Goal: Task Accomplishment & Management: Use online tool/utility

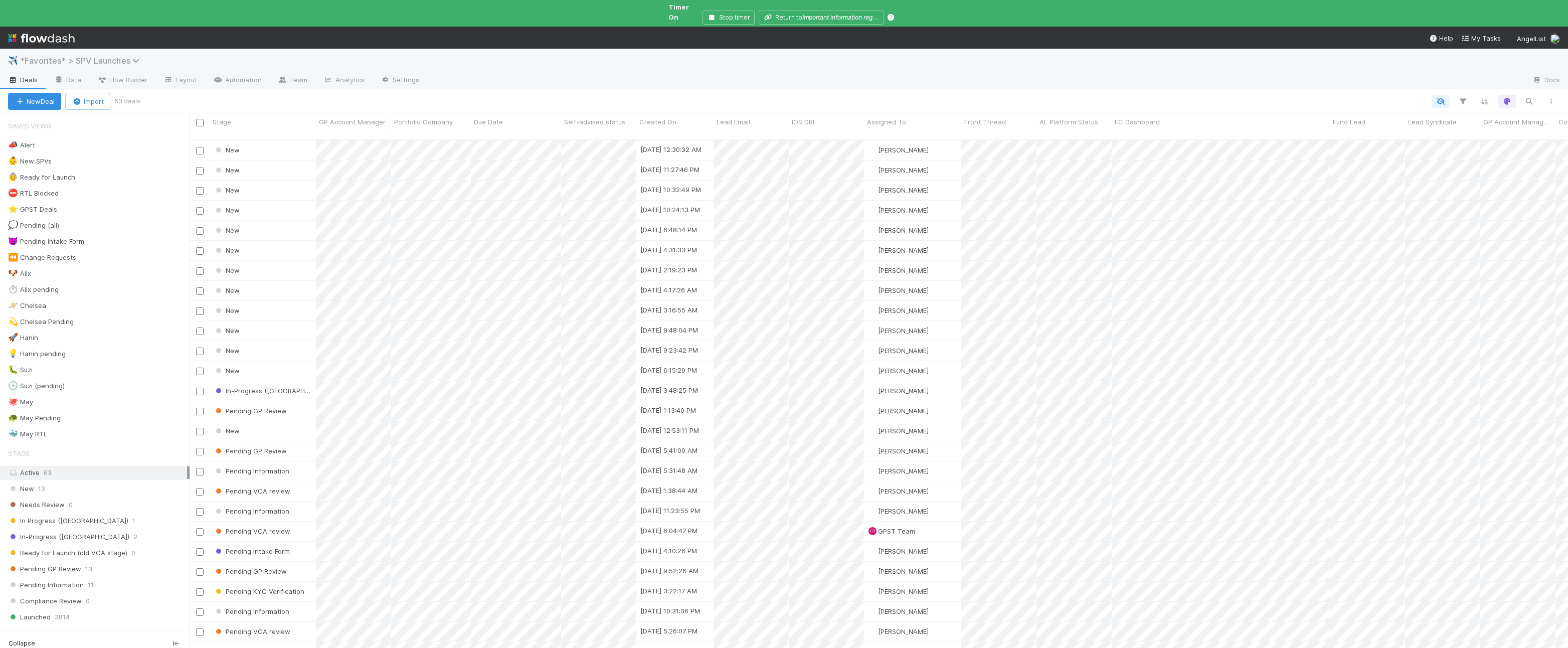
scroll to position [525, 1379]
click at [130, 267] on div "🐶 Alix 3" at bounding box center [98, 274] width 181 height 12
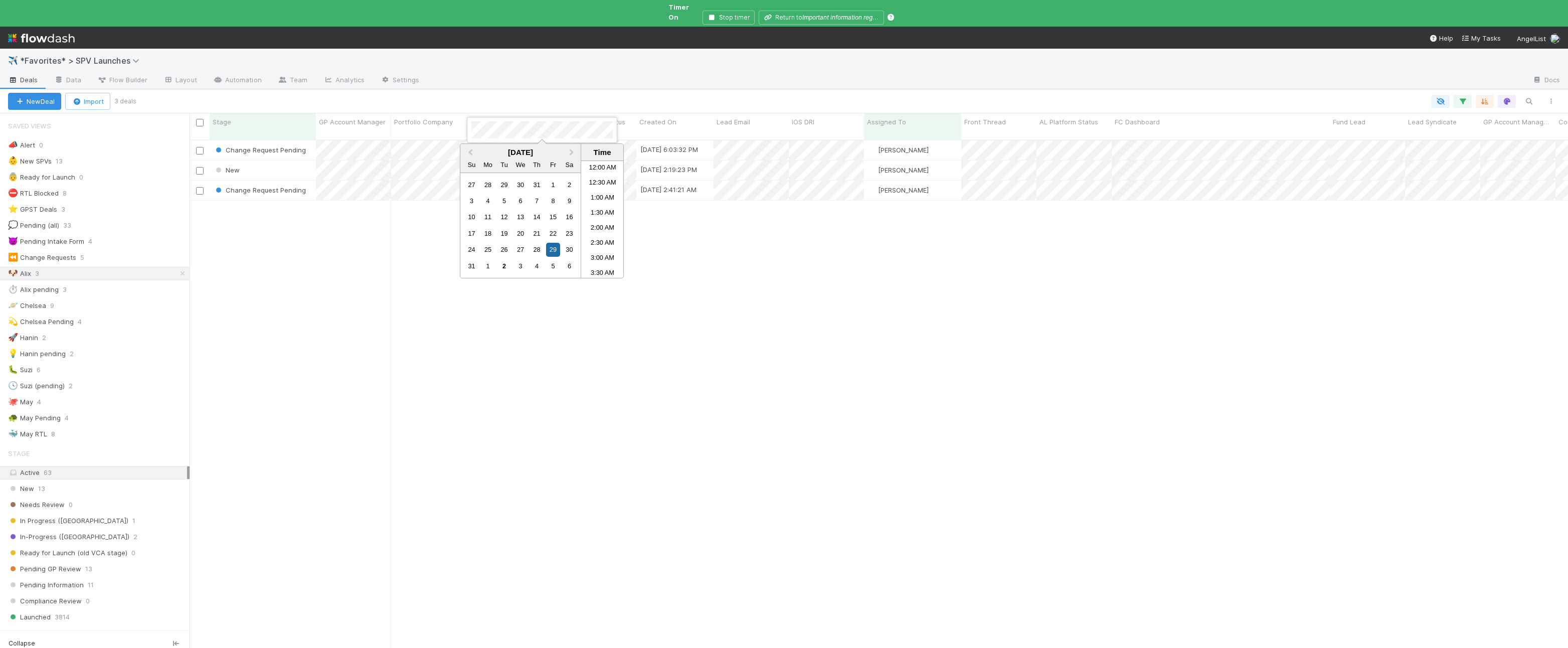
scroll to position [401, 0]
click at [502, 264] on div "2" at bounding box center [504, 266] width 14 height 14
drag, startPoint x: 757, startPoint y: 264, endPoint x: 732, endPoint y: 250, distance: 28.7
click at [754, 263] on div at bounding box center [784, 324] width 1568 height 648
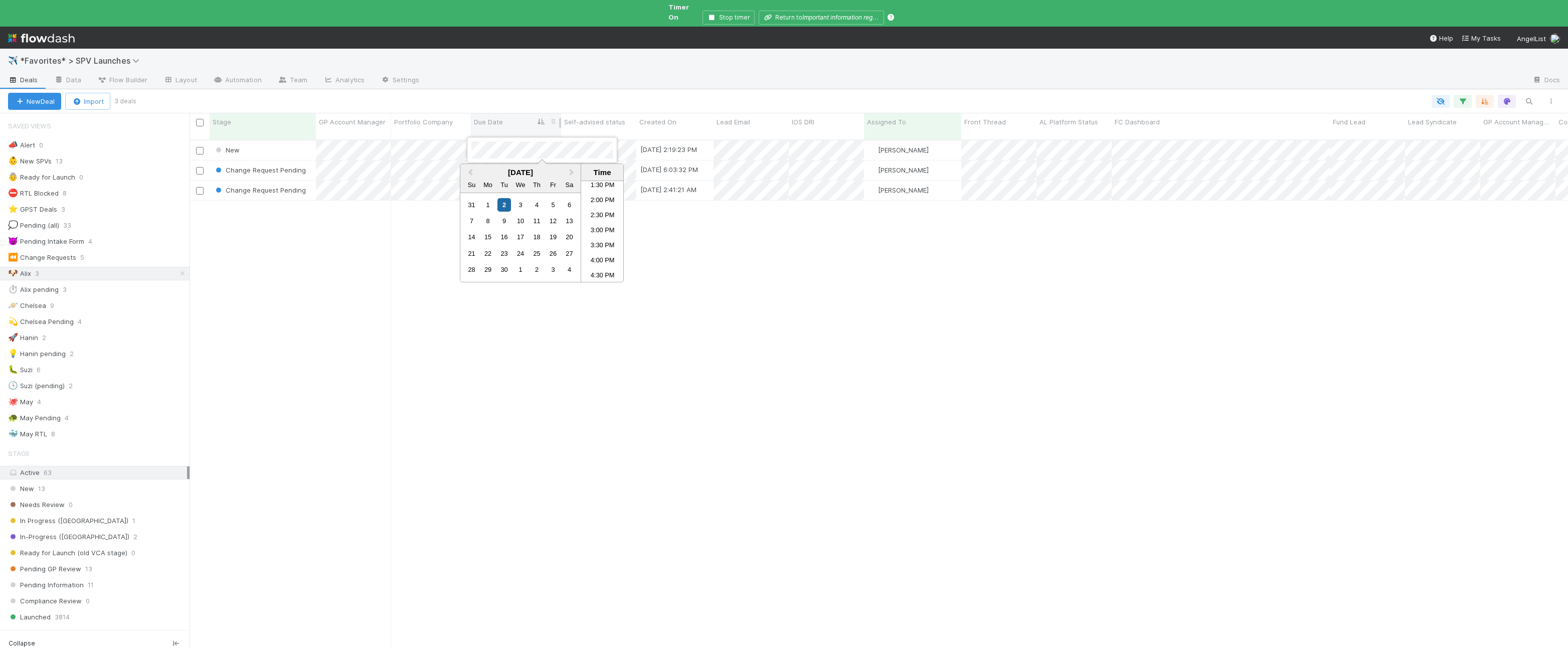
drag, startPoint x: 535, startPoint y: 102, endPoint x: 522, endPoint y: 110, distance: 15.3
click at [535, 102] on div at bounding box center [784, 324] width 1568 height 648
click at [498, 180] on div "2" at bounding box center [504, 185] width 14 height 14
click at [535, 95] on div at bounding box center [784, 324] width 1568 height 648
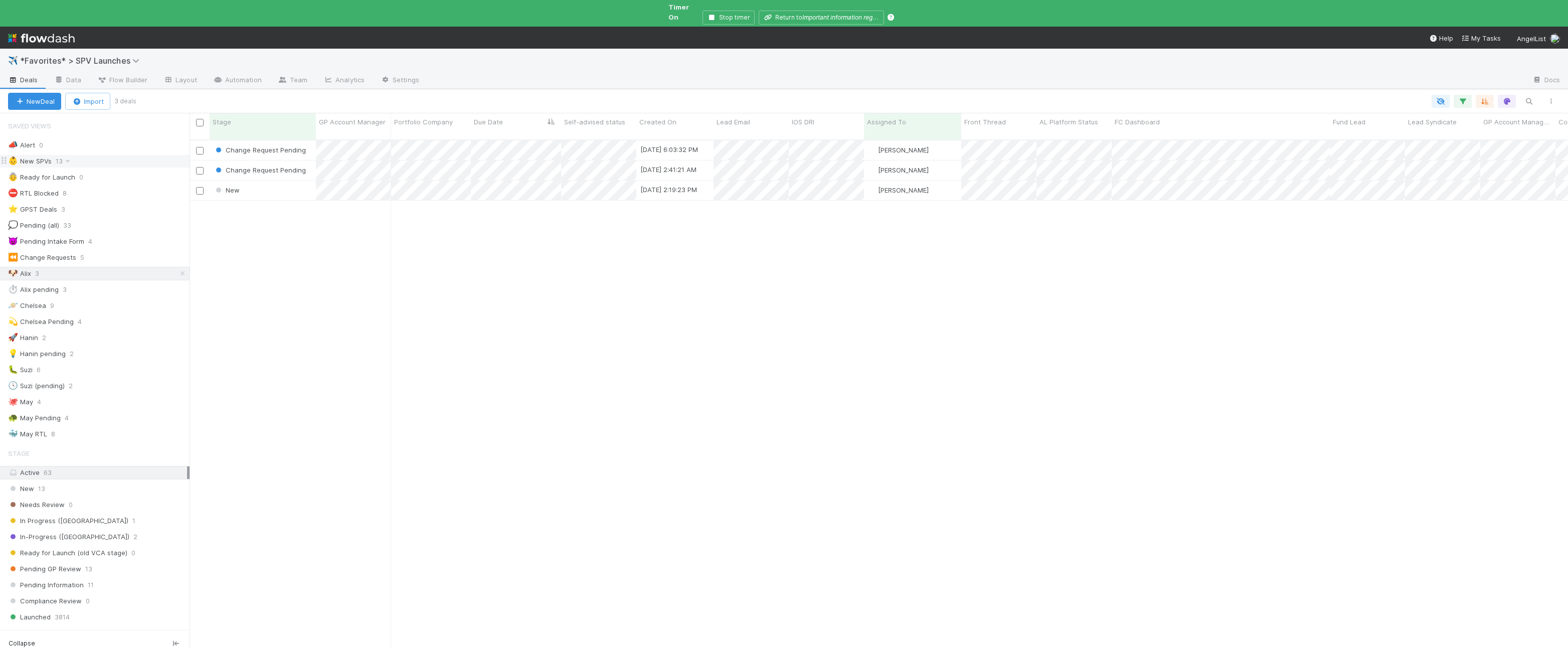
click at [80, 155] on div "👶 New SPVs 13" at bounding box center [98, 161] width 181 height 12
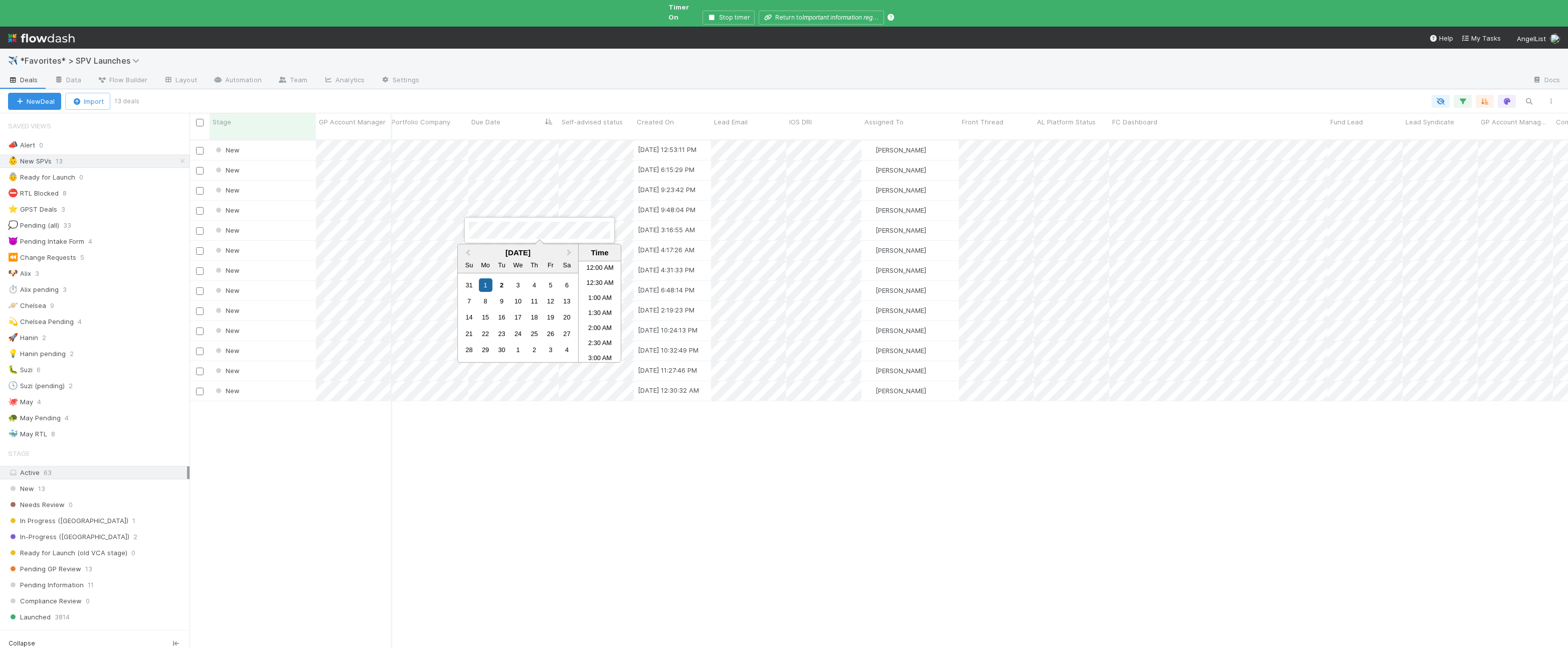
scroll to position [559, 0]
click at [499, 283] on div "2" at bounding box center [502, 285] width 14 height 14
click at [494, 215] on div at bounding box center [784, 324] width 1568 height 648
click at [501, 262] on div "2" at bounding box center [502, 265] width 14 height 14
click at [489, 189] on div at bounding box center [784, 324] width 1568 height 648
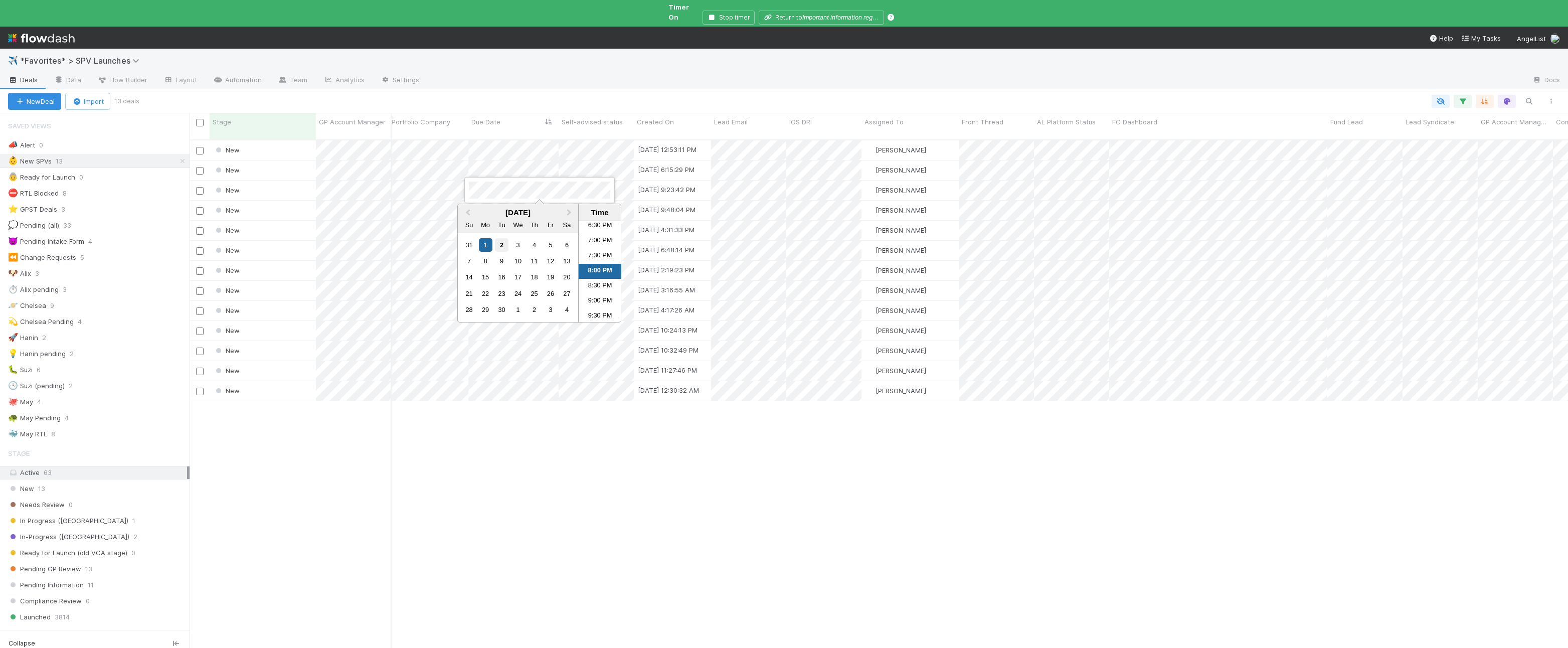
click at [499, 244] on div "2" at bounding box center [502, 245] width 14 height 14
click at [499, 150] on div at bounding box center [784, 324] width 1568 height 648
click at [499, 220] on div "2" at bounding box center [502, 225] width 14 height 14
click at [501, 153] on div at bounding box center [784, 324] width 1568 height 648
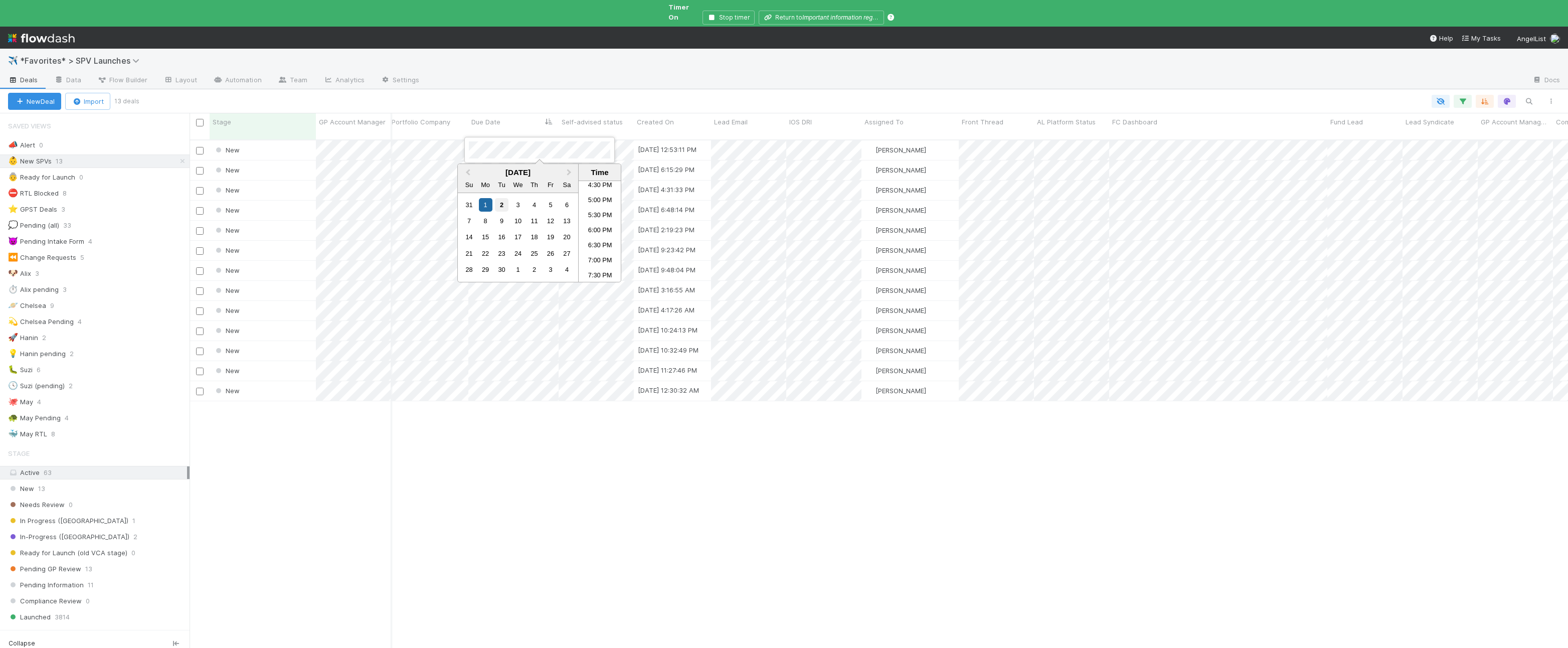
click at [499, 197] on div "31 1 2 3 4 5 6" at bounding box center [518, 205] width 114 height 16
click at [499, 204] on div "2" at bounding box center [502, 205] width 14 height 14
click at [490, 110] on div at bounding box center [784, 324] width 1568 height 648
drag, startPoint x: 503, startPoint y: 183, endPoint x: 504, endPoint y: 176, distance: 7.1
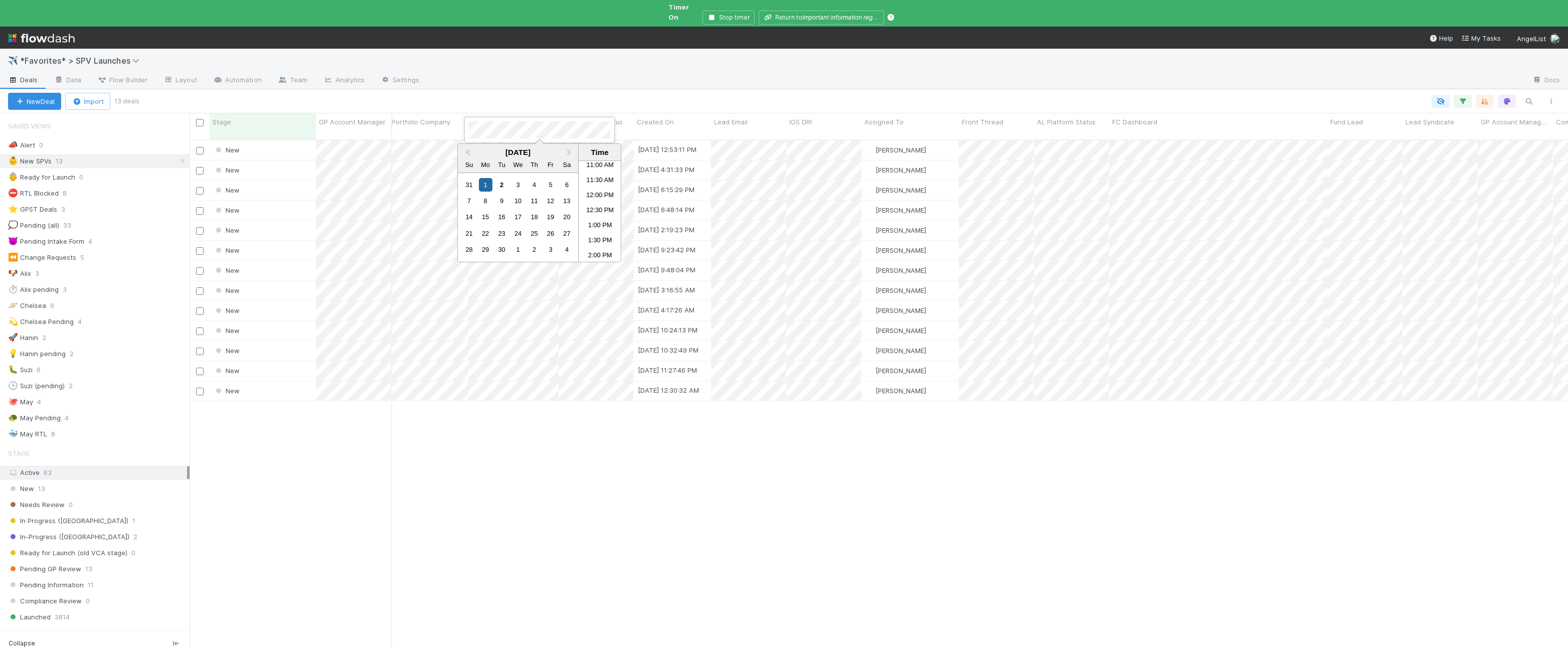
click at [503, 183] on div "2" at bounding box center [502, 185] width 14 height 14
click at [502, 91] on div at bounding box center [784, 324] width 1568 height 648
click at [113, 267] on div "🐶 Alix 3" at bounding box center [98, 274] width 181 height 12
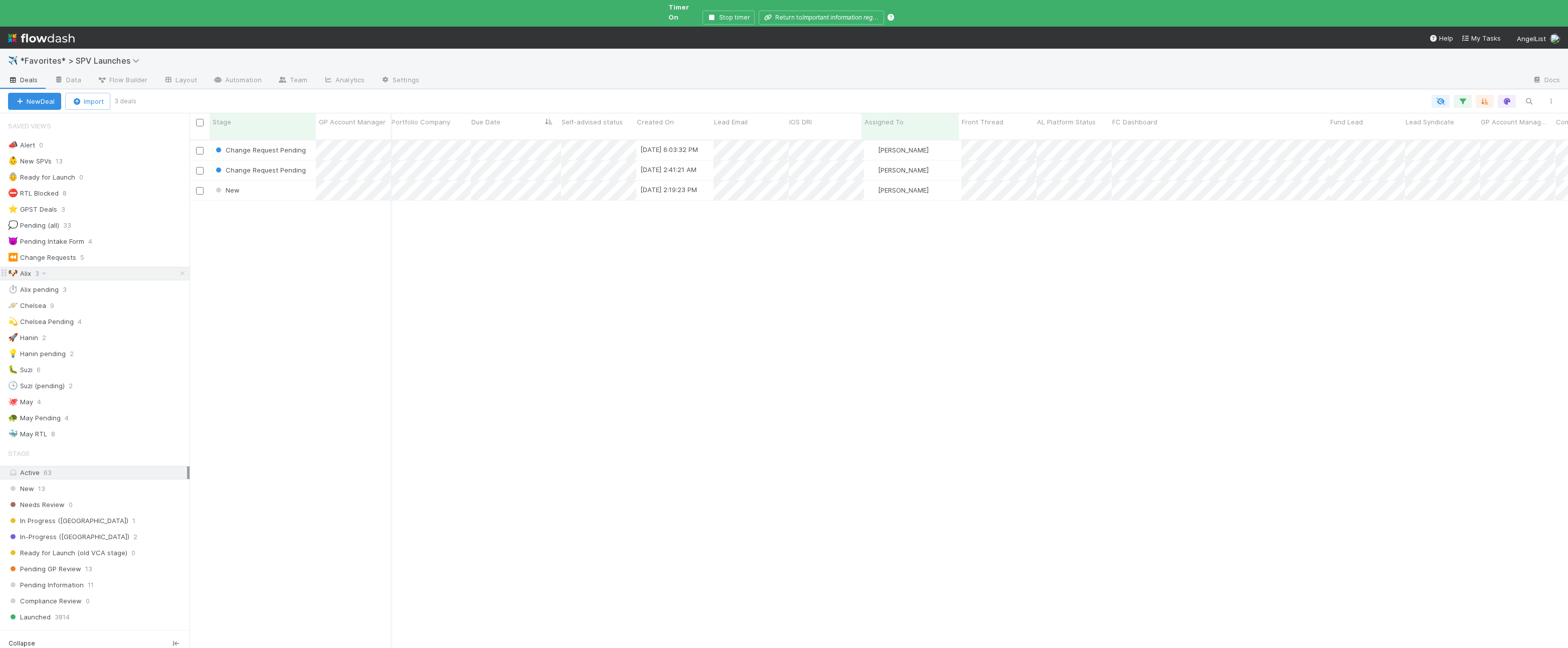
scroll to position [525, 1379]
click at [45, 56] on span "*Favorites* > SPV Launches" at bounding box center [82, 61] width 124 height 10
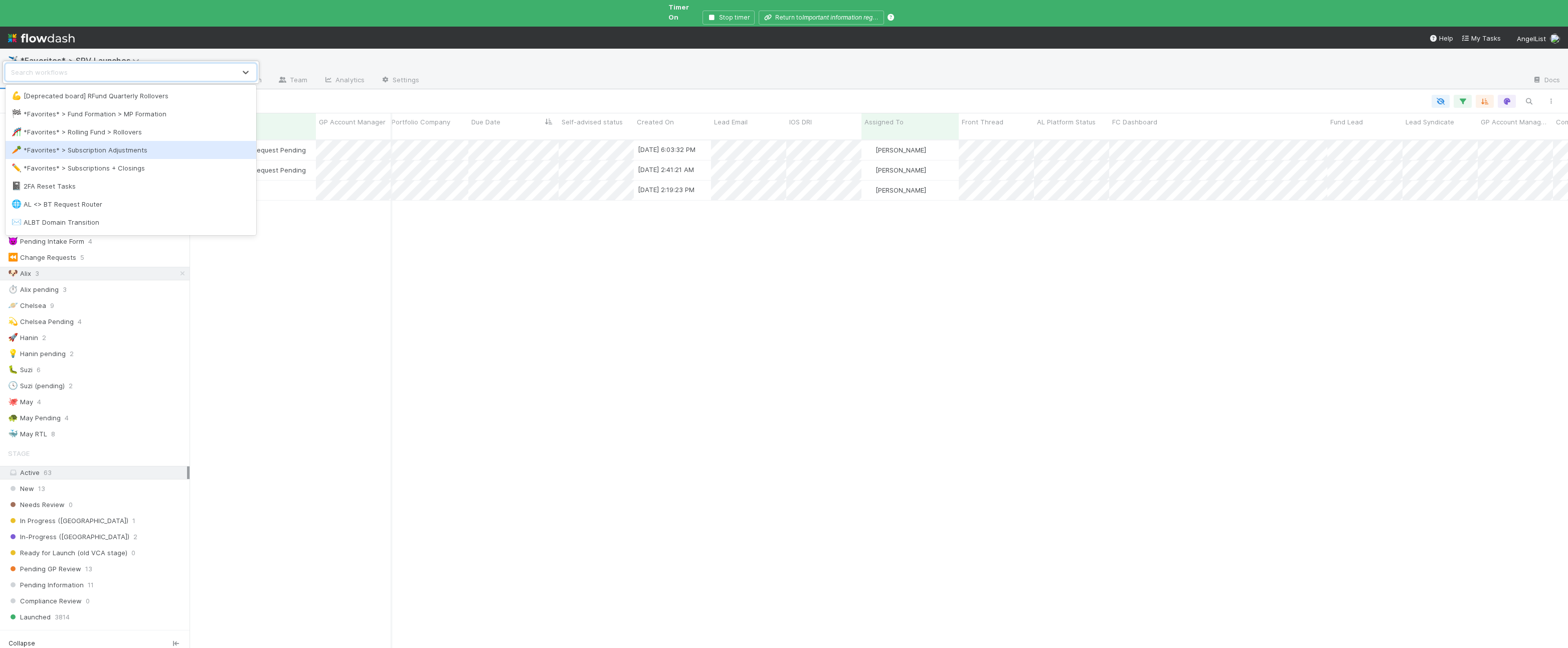
click at [98, 142] on div "🥕 *Favorites* > Subscription Adjustments" at bounding box center [131, 150] width 251 height 18
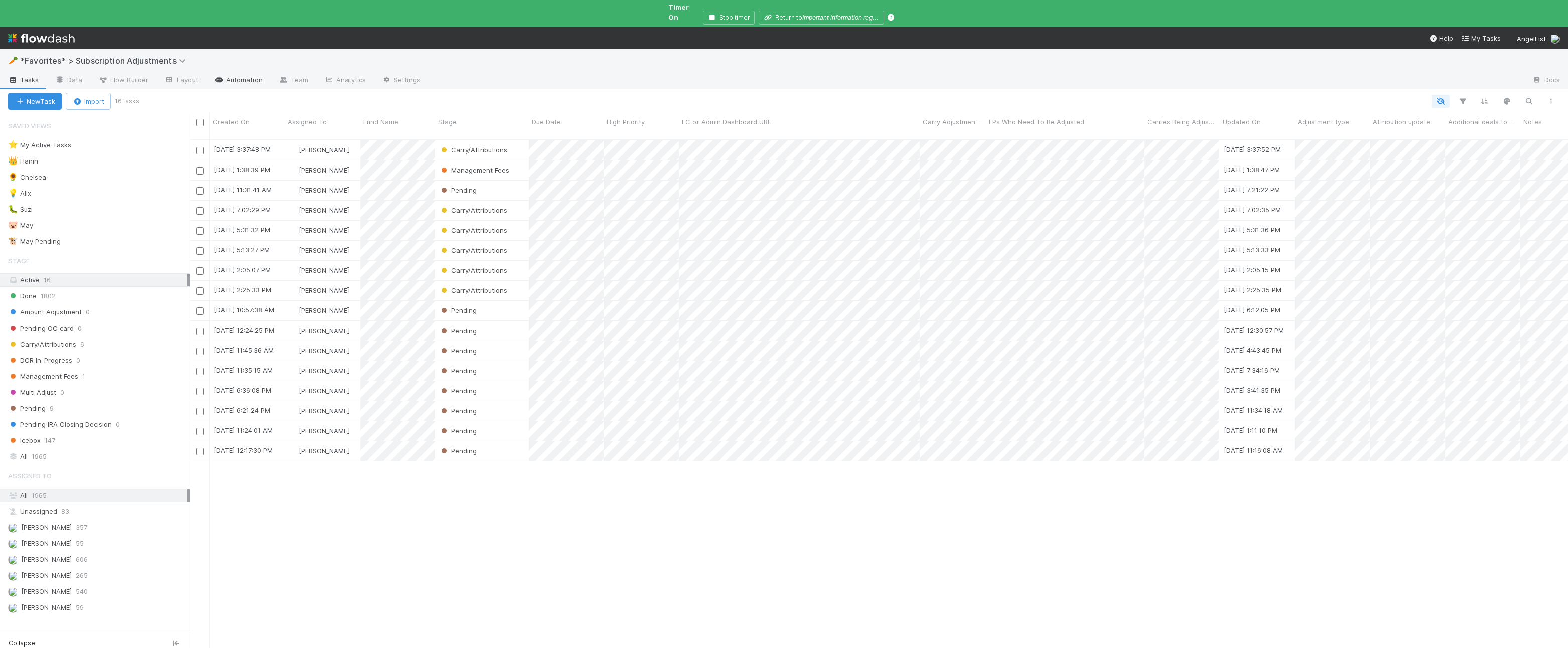
scroll to position [525, 1379]
click at [248, 79] on link "Automation" at bounding box center [238, 81] width 65 height 16
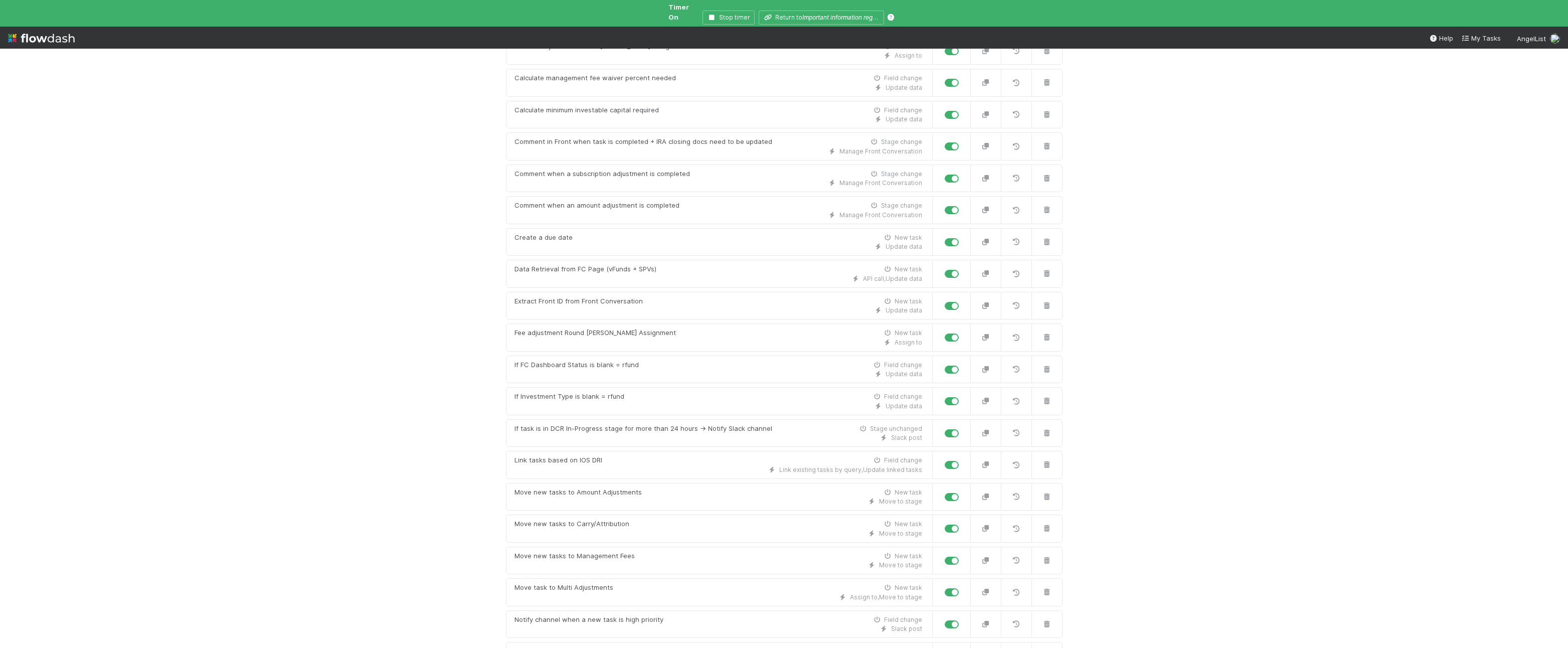
scroll to position [444, 0]
click at [761, 337] on div "Assign to" at bounding box center [718, 342] width 408 height 9
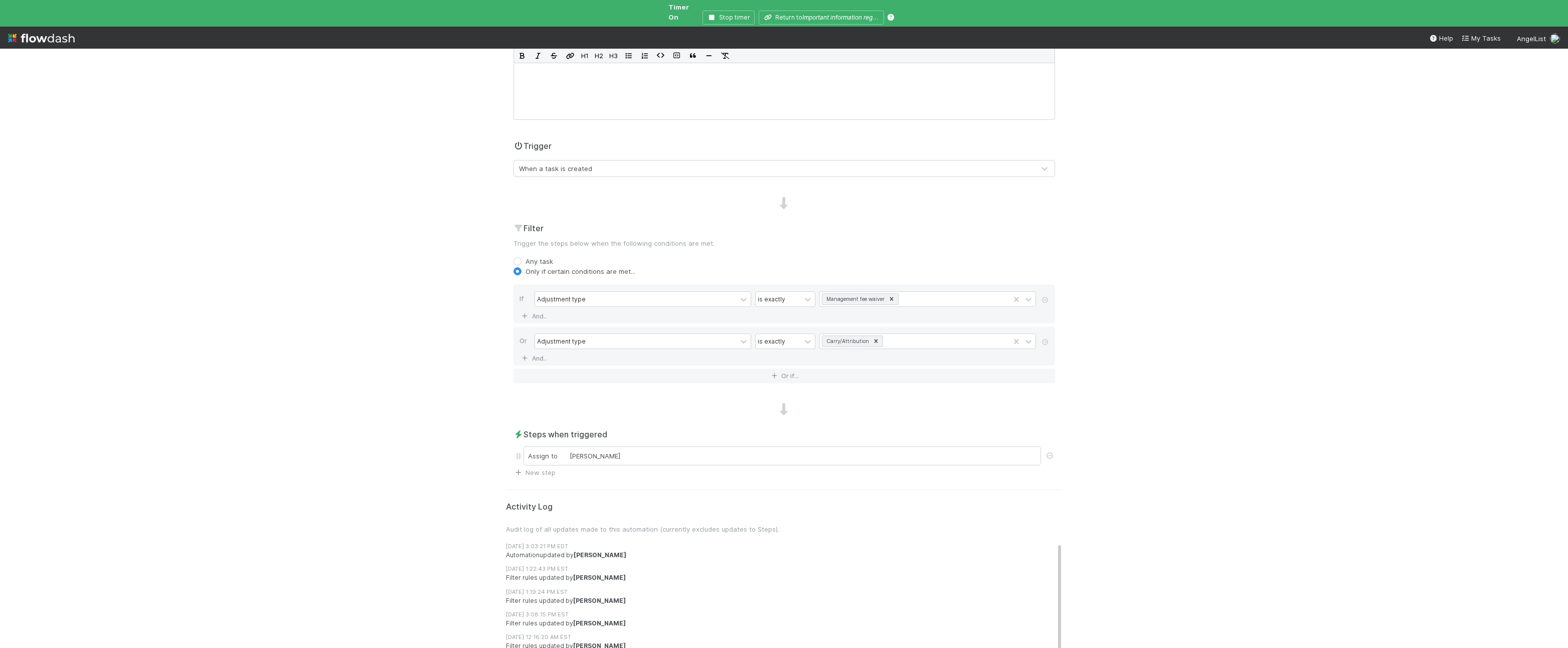
scroll to position [171, 0]
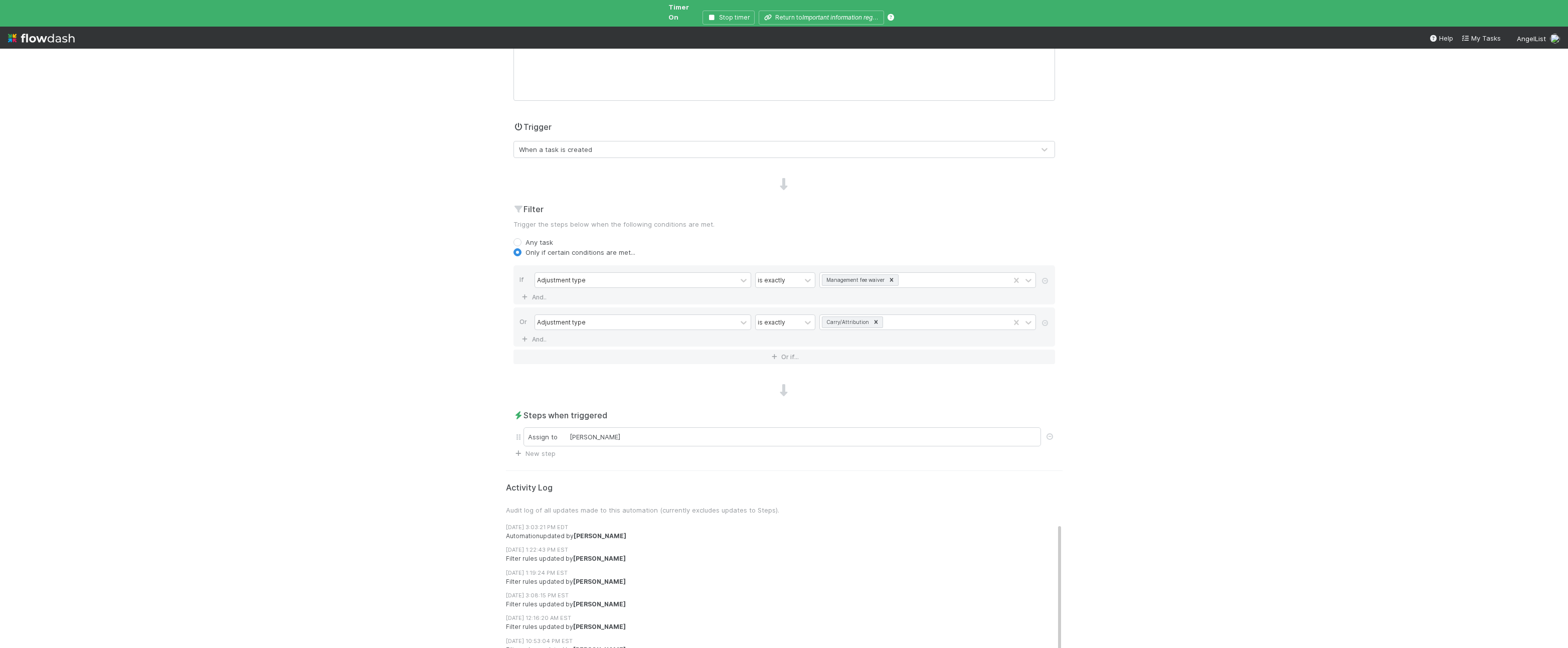
drag, startPoint x: 641, startPoint y: 457, endPoint x: 636, endPoint y: 451, distance: 7.8
click at [641, 457] on div "Edit automation Activated Cancel Save Name Fee adjustment Round [PERSON_NAME] A…" at bounding box center [785, 327] width 572 height 793
click at [624, 438] on div "Assign to [PERSON_NAME]" at bounding box center [784, 436] width 541 height 23
click at [639, 438] on div "Assign to [PERSON_NAME]" at bounding box center [784, 436] width 541 height 23
click at [638, 434] on div "Assign to [PERSON_NAME]" at bounding box center [782, 437] width 517 height 19
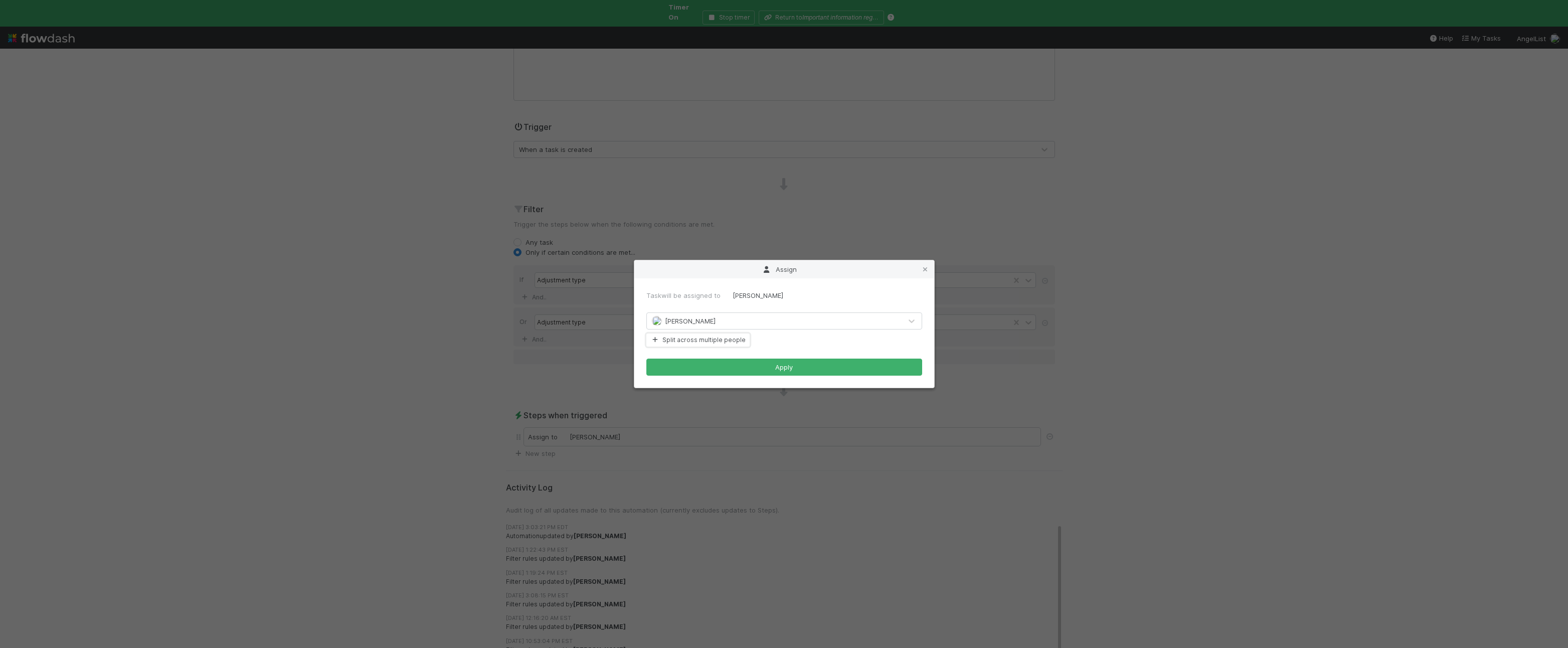
click at [709, 337] on button "Split across multiple people" at bounding box center [698, 340] width 103 height 13
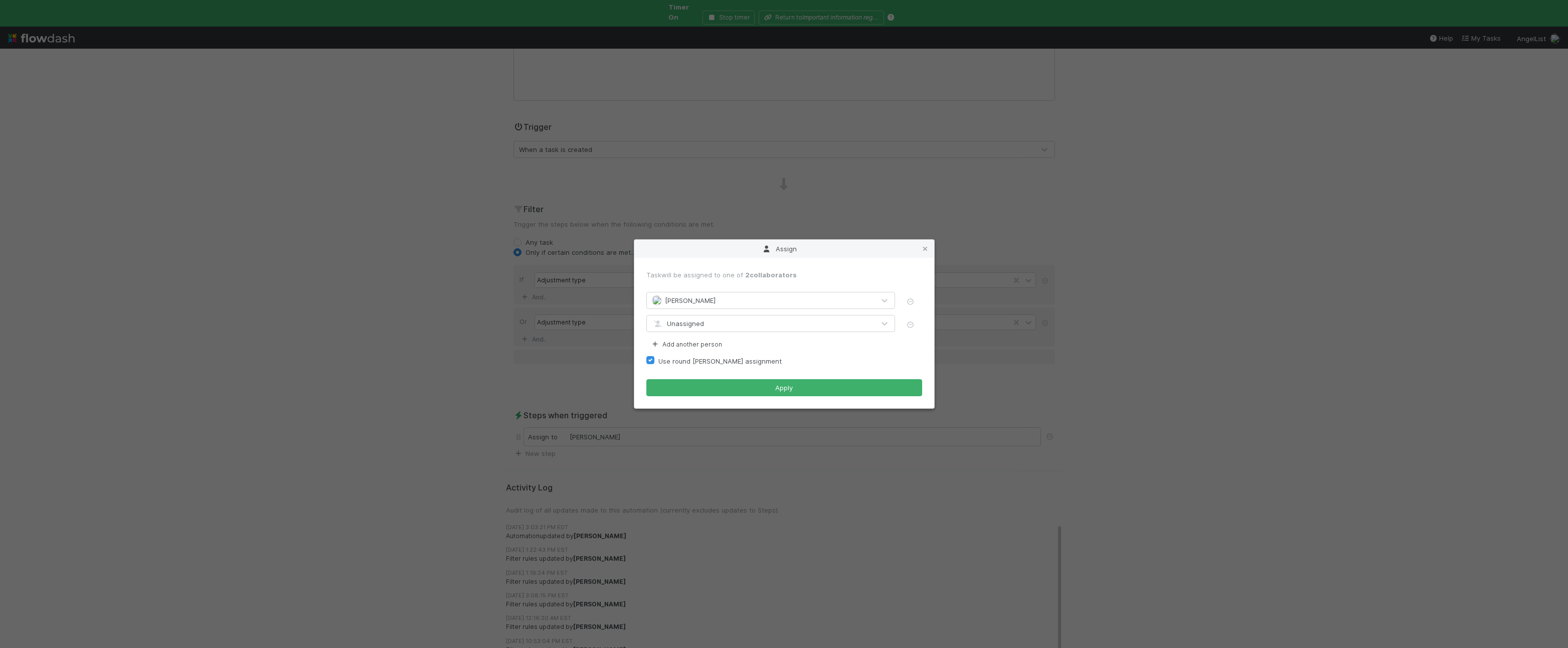
click at [700, 324] on span "Unassigned" at bounding box center [678, 323] width 52 height 8
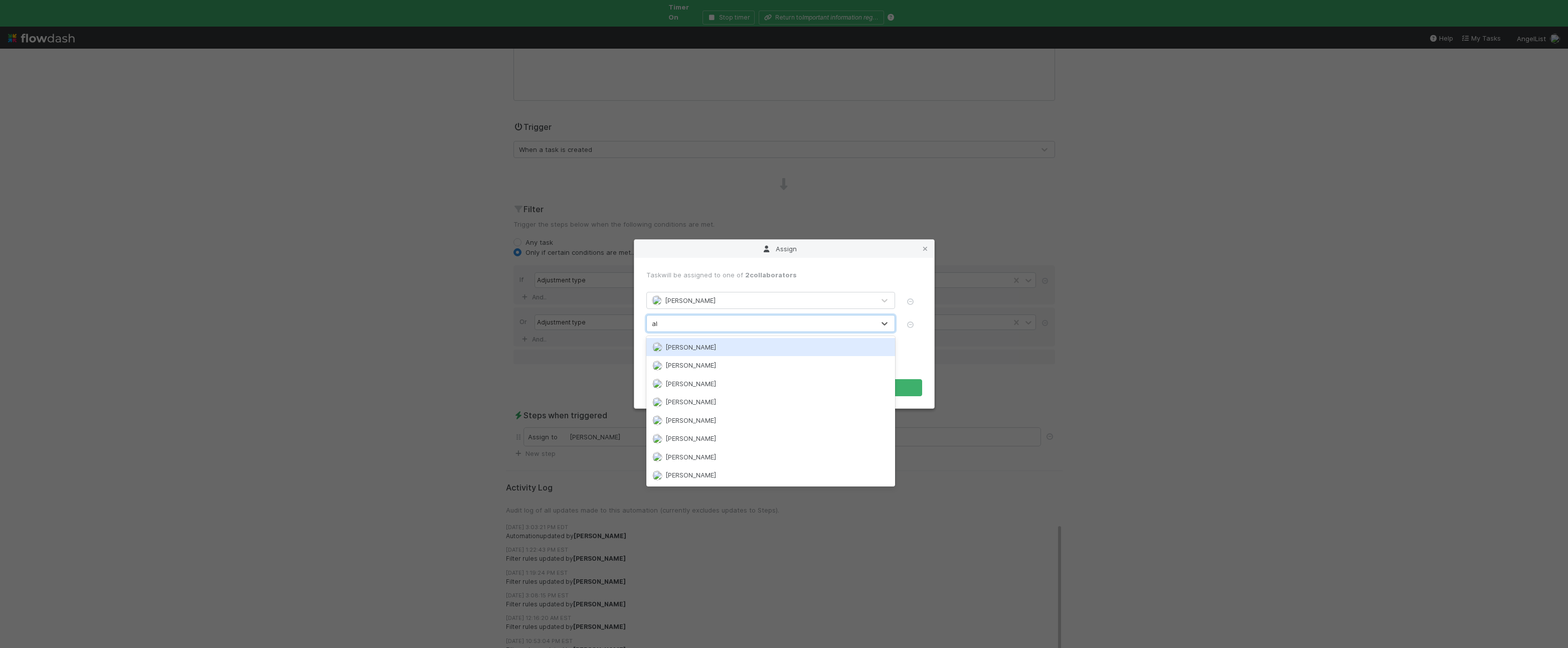
type input "alix"
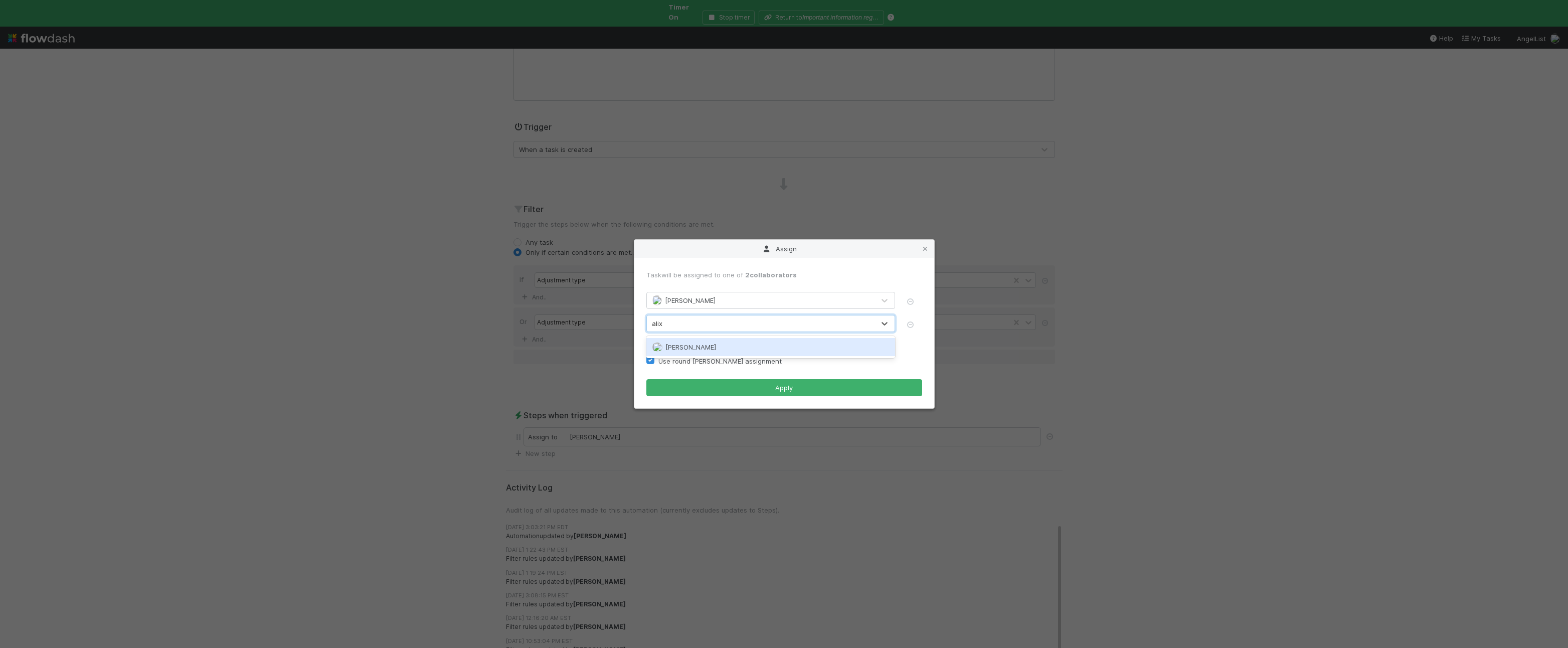
click at [709, 340] on div "[PERSON_NAME]" at bounding box center [771, 347] width 249 height 18
click at [742, 391] on button "Apply" at bounding box center [785, 388] width 276 height 17
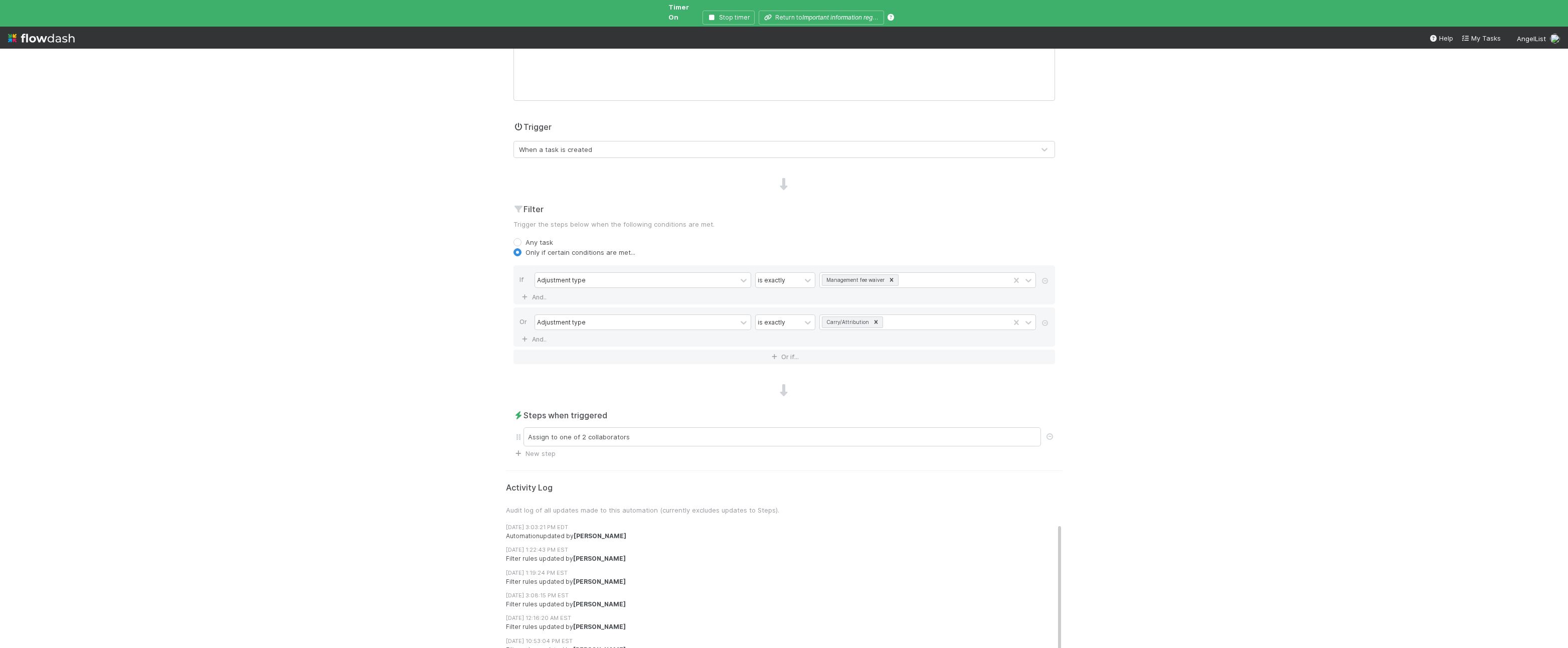
scroll to position [0, 0]
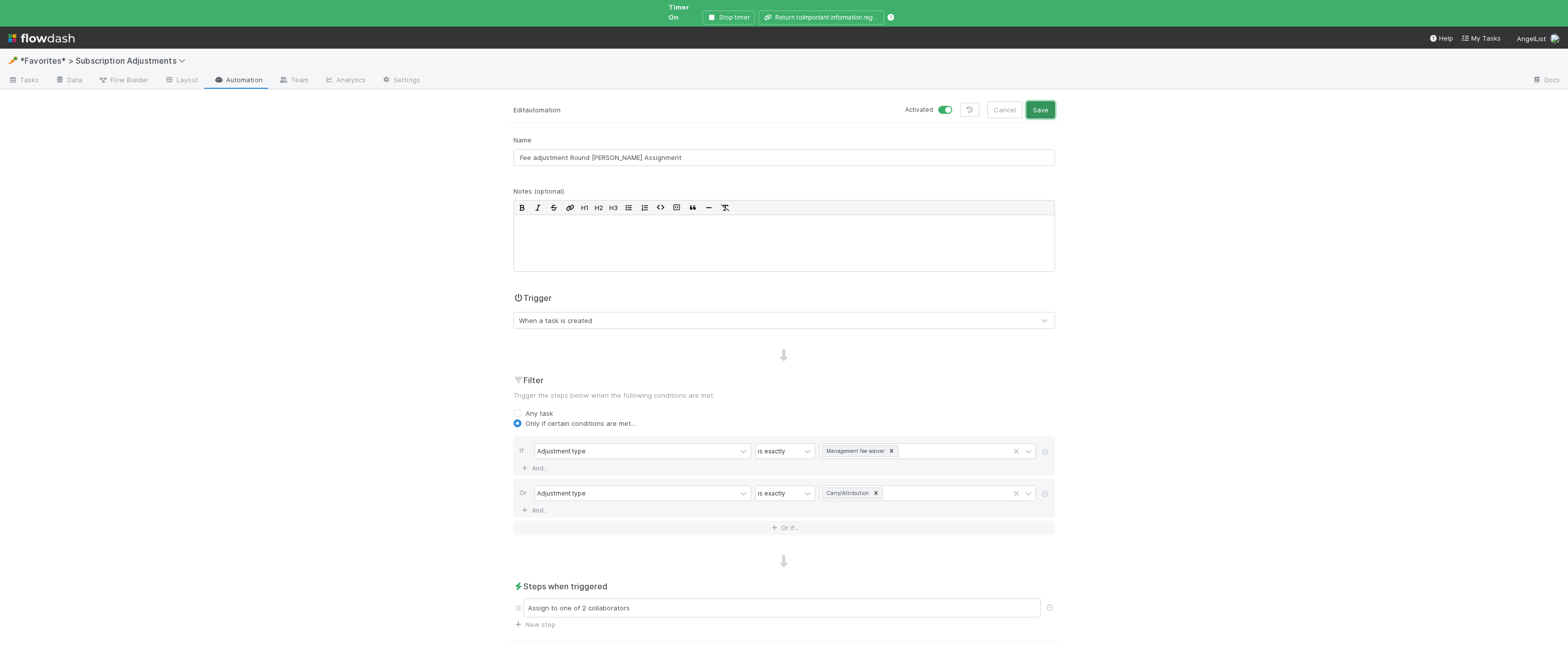
click at [1050, 102] on button "Save" at bounding box center [1041, 110] width 28 height 17
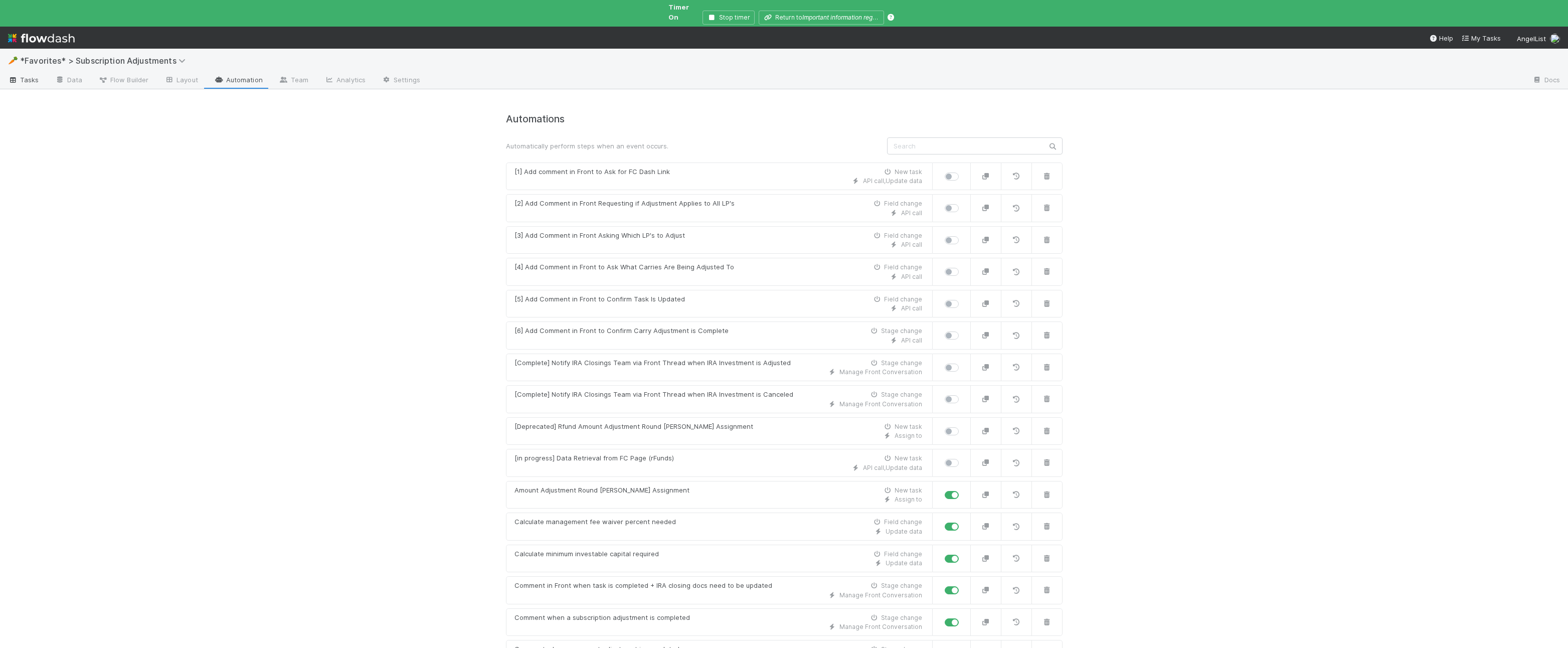
click at [28, 75] on span "Tasks" at bounding box center [24, 80] width 31 height 10
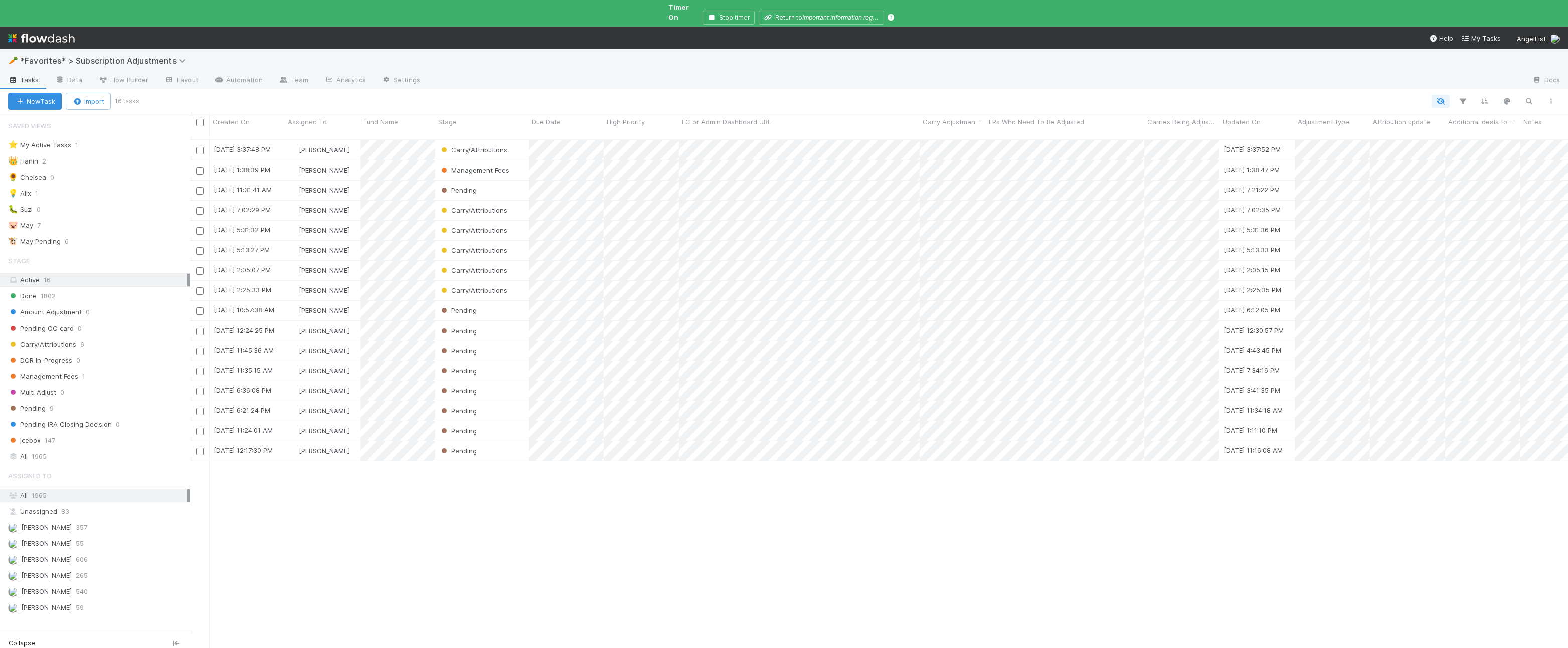
scroll to position [525, 1379]
click at [59, 187] on div "💡 Alix 1" at bounding box center [98, 193] width 181 height 12
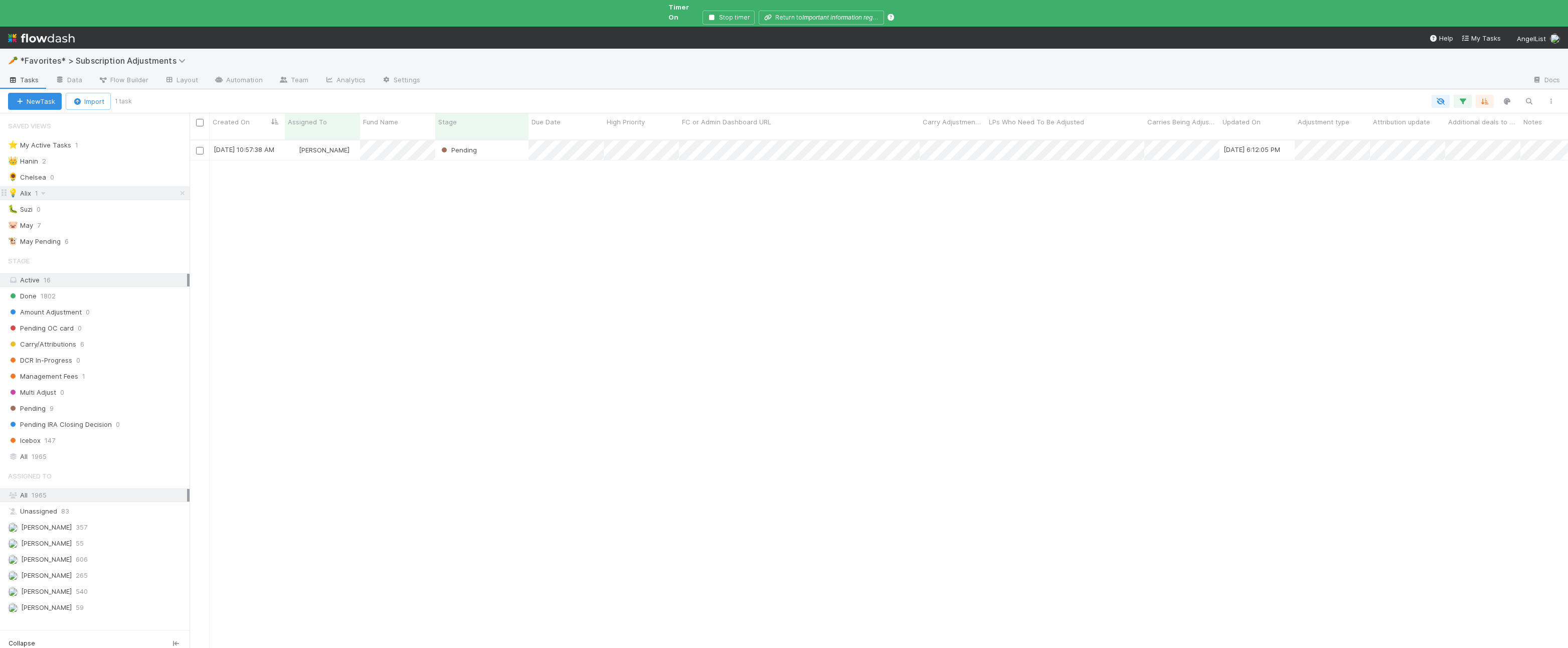
scroll to position [525, 1379]
click at [501, 140] on div "Pending" at bounding box center [481, 150] width 93 height 20
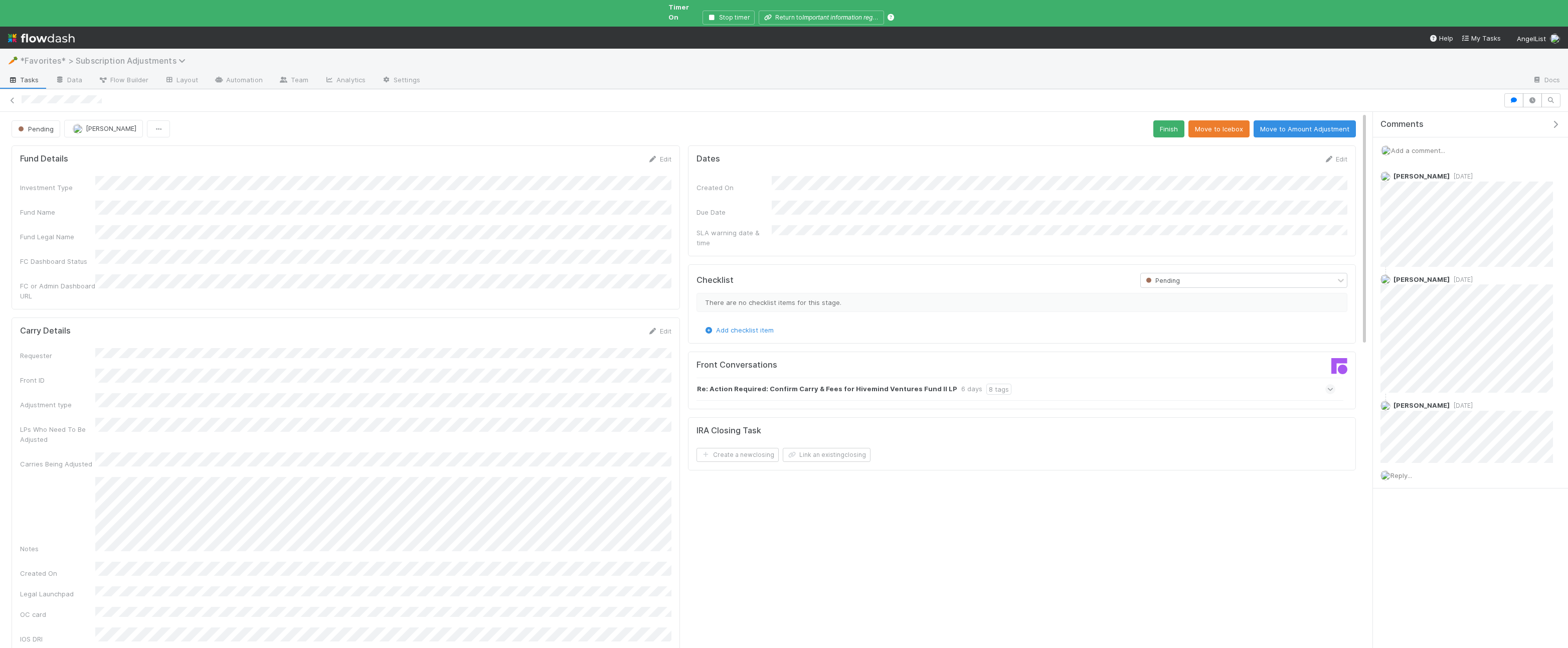
click at [59, 56] on span "*Favorites* > Subscription Adjustments" at bounding box center [105, 61] width 171 height 10
click at [95, 159] on div "✏️ *Favorites* > Subscriptions + Closings" at bounding box center [131, 168] width 251 height 18
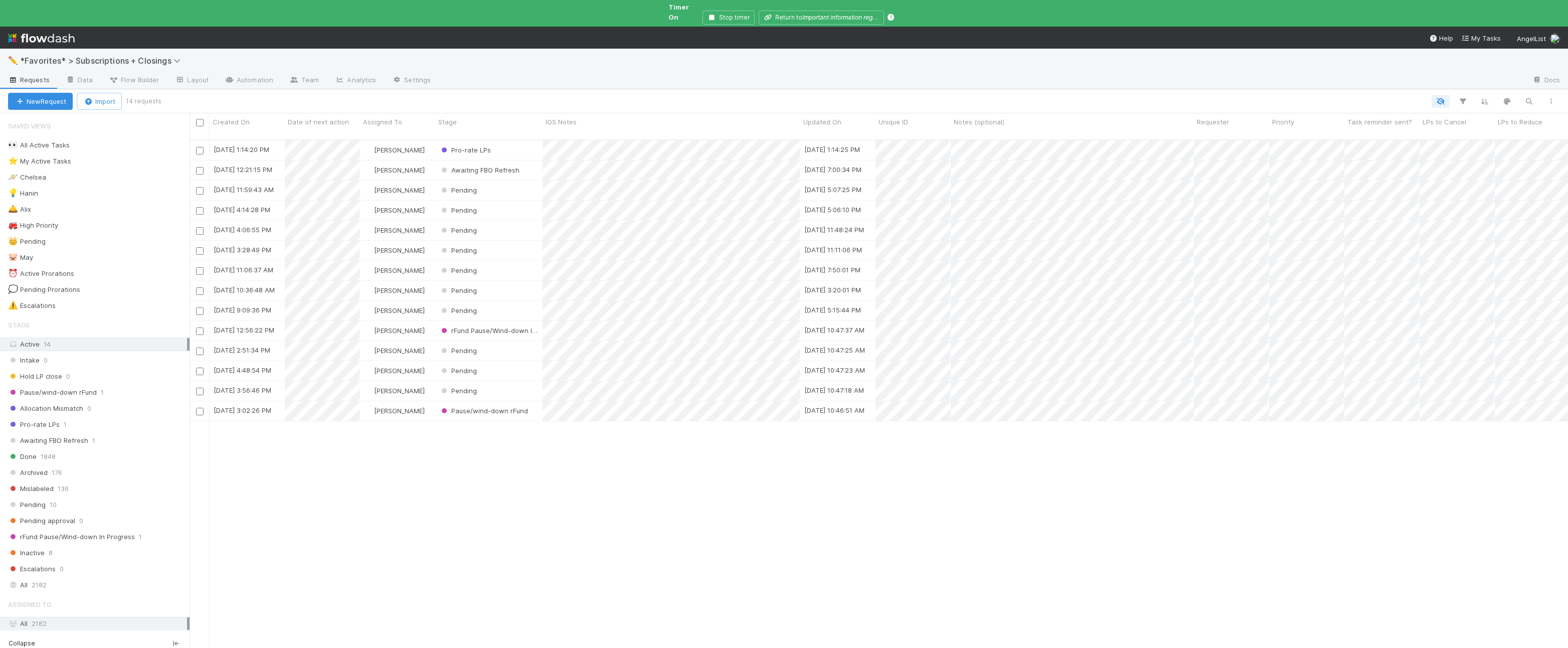
scroll to position [525, 1379]
click at [236, 76] on link "Automation" at bounding box center [249, 81] width 65 height 16
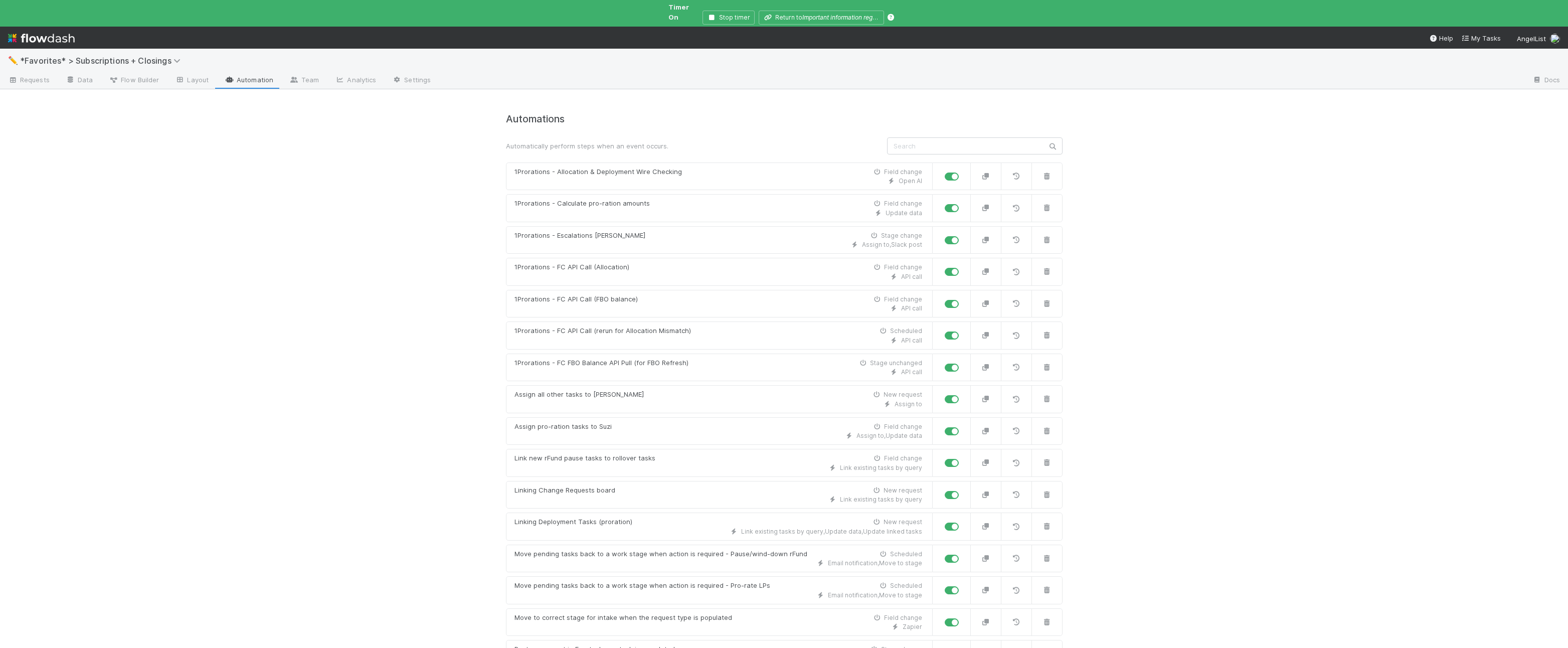
click at [232, 264] on div "✏️ *Favorites* > Subscriptions + Closings Requests Data Flow Builder Layout Aut…" at bounding box center [784, 348] width 1568 height 599
click at [718, 11] on button "Stop timer" at bounding box center [728, 17] width 52 height 14
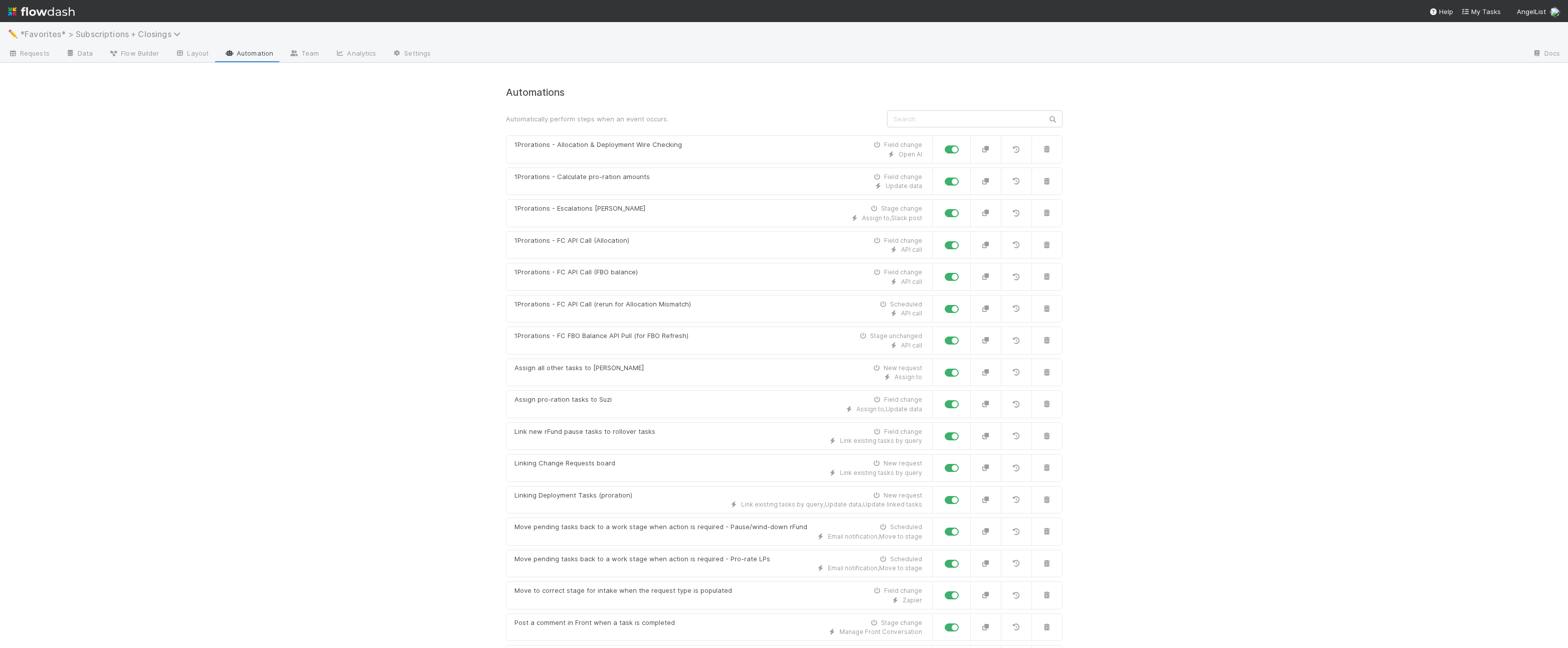
click at [154, 30] on span "*Favorites* > Subscriptions + Closings" at bounding box center [102, 34] width 165 height 10
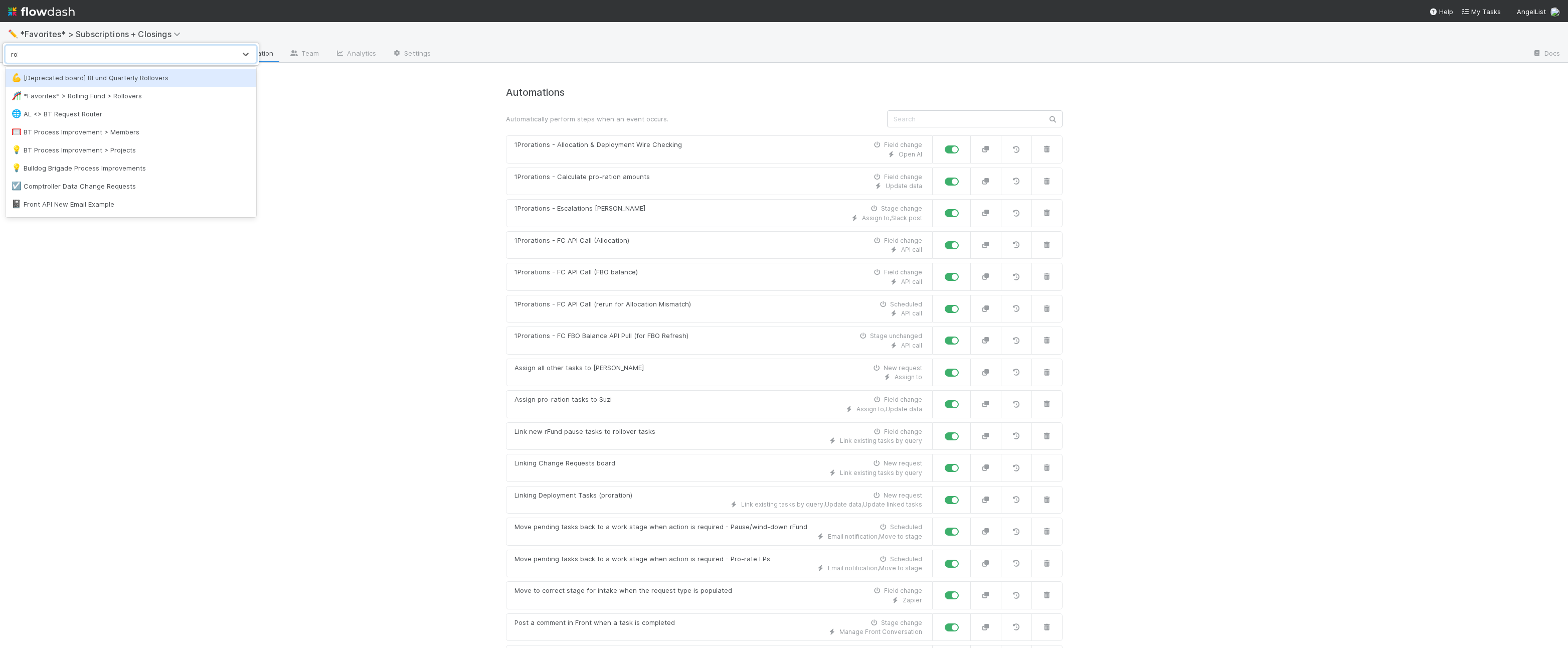
type input "roll"
click at [105, 92] on div "🎢 *Favorites* > Rolling Fund > Rollovers" at bounding box center [131, 96] width 239 height 10
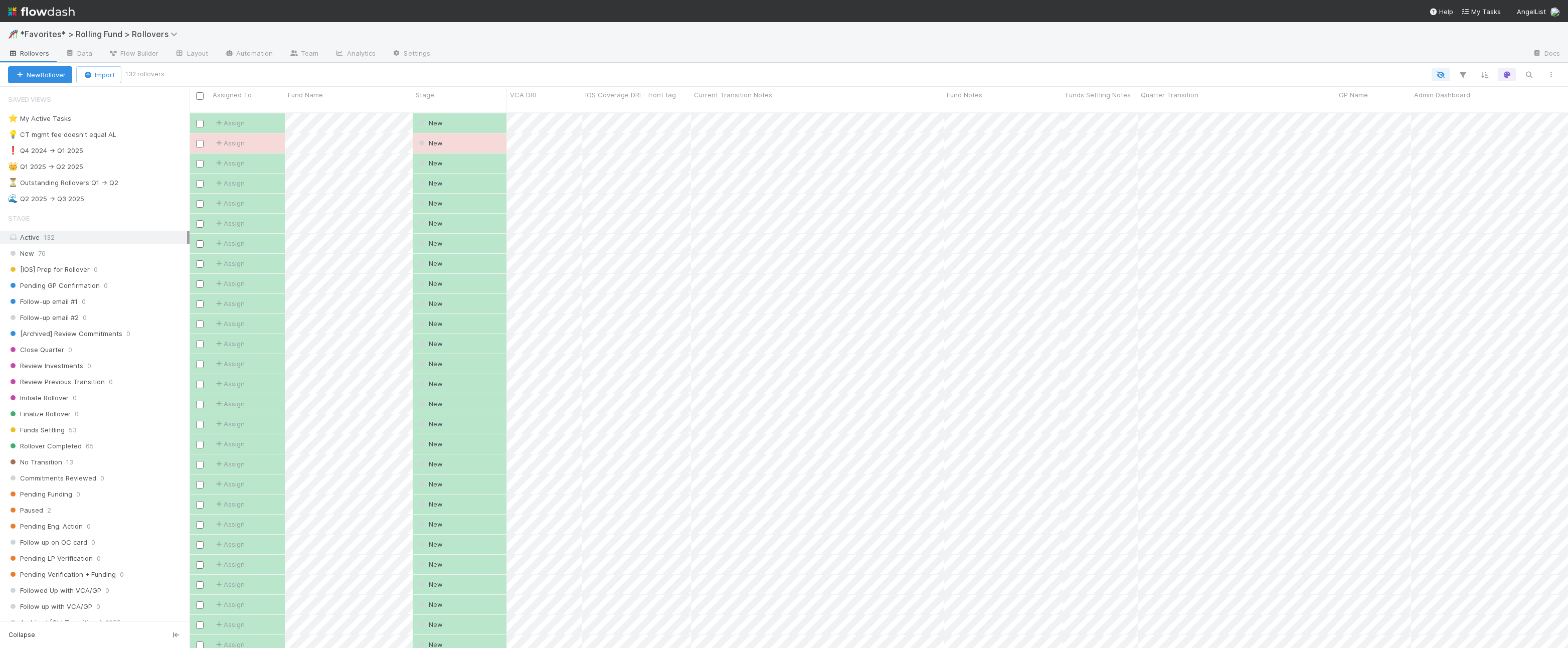
scroll to position [544, 1379]
click at [118, 192] on div "🌊 Q2 2025 -> Q3 2025 46" at bounding box center [98, 199] width 181 height 12
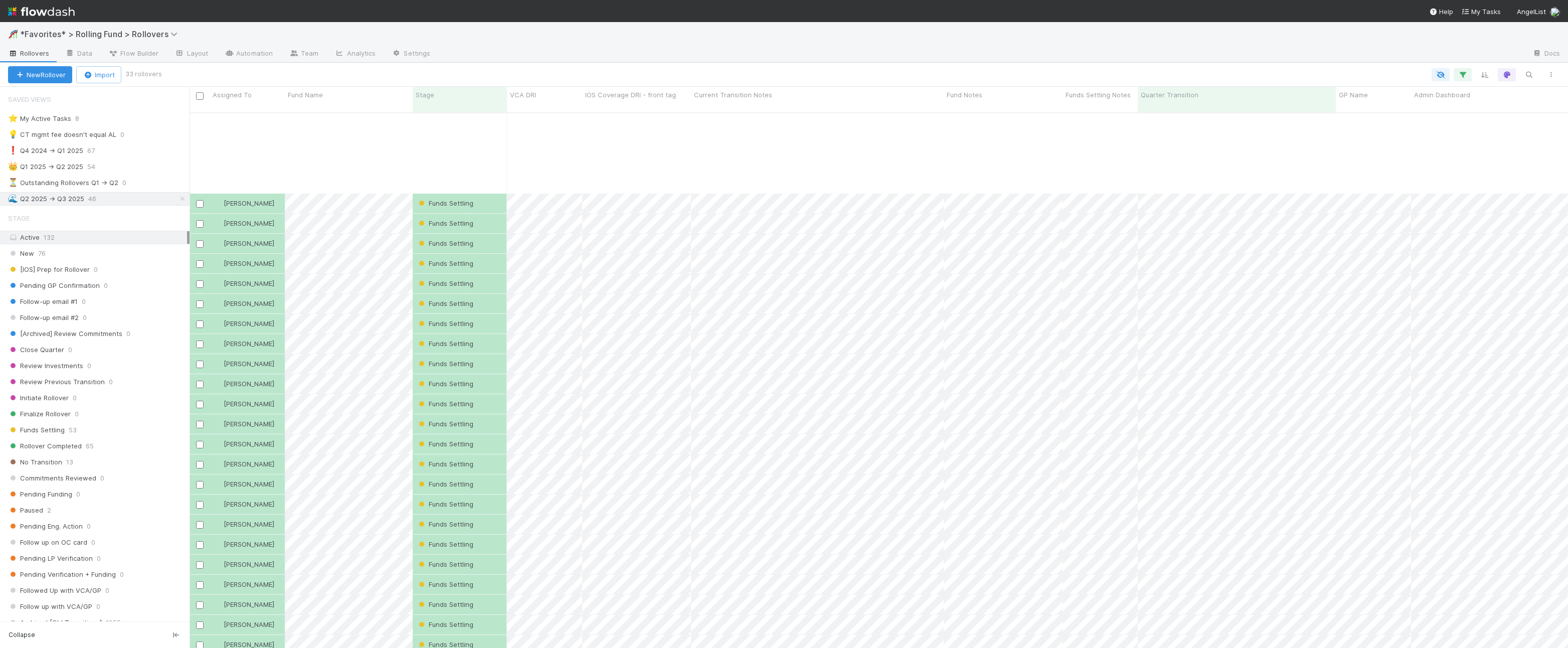
scroll to position [119, 0]
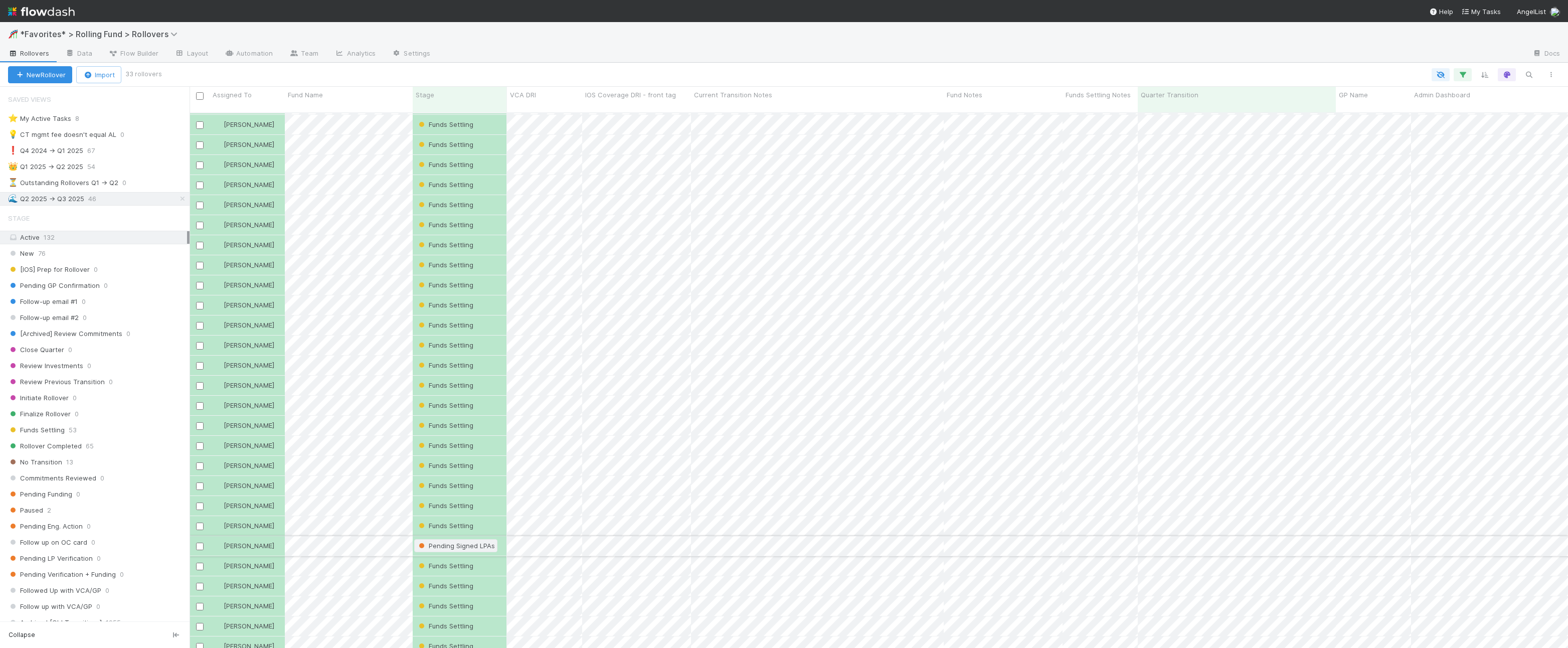
click at [414, 542] on span "Pending Signed LPAs" at bounding box center [455, 545] width 84 height 13
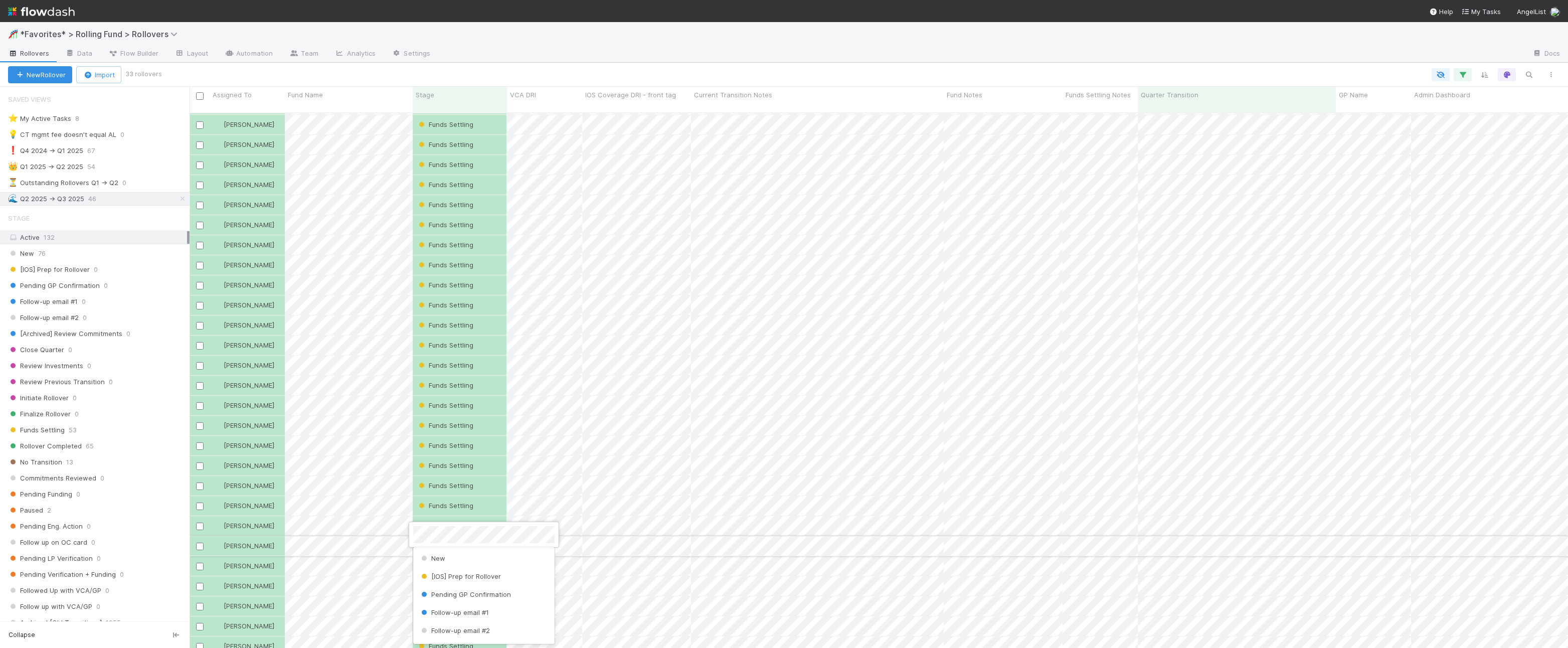
scroll to position [345, 0]
click at [402, 540] on div at bounding box center [784, 324] width 1568 height 648
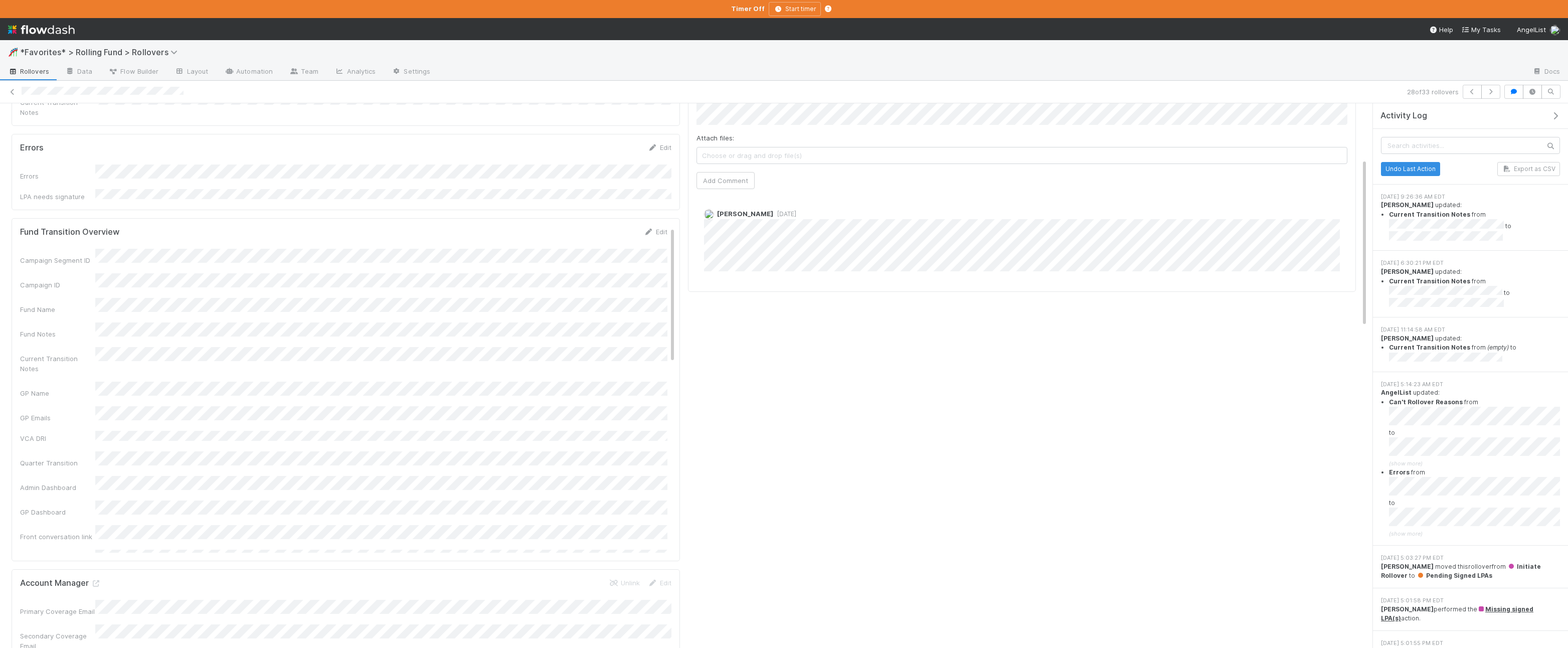
scroll to position [189, 0]
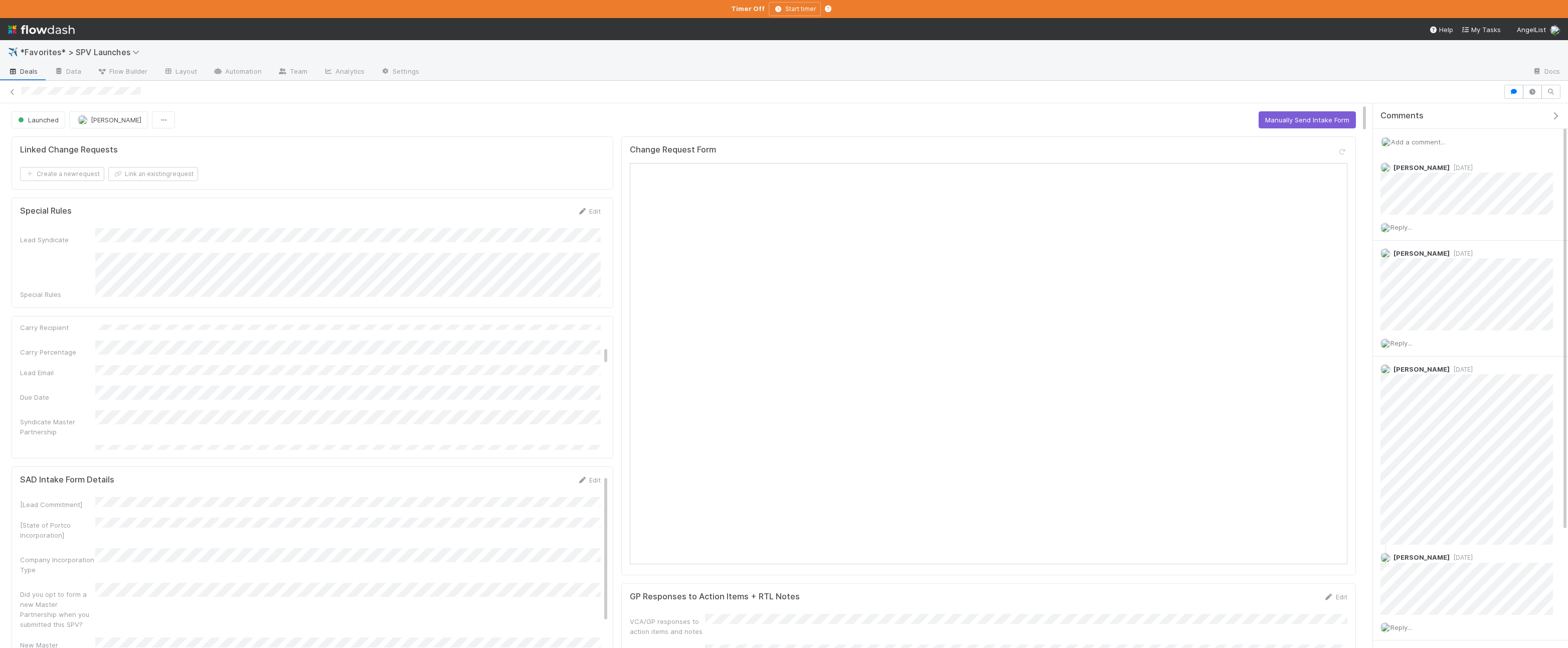
scroll to position [259, 0]
click at [1538, 94] on button "button" at bounding box center [1532, 92] width 19 height 14
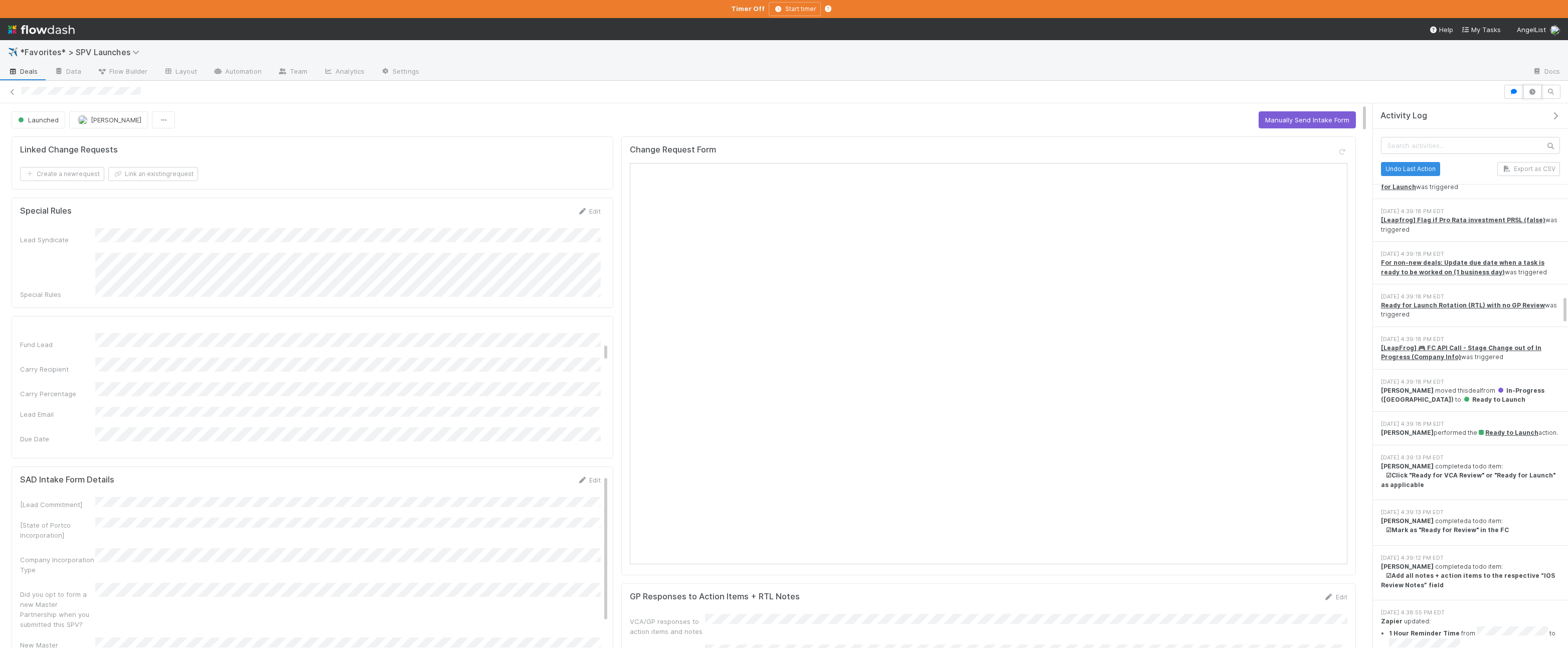
scroll to position [0, 0]
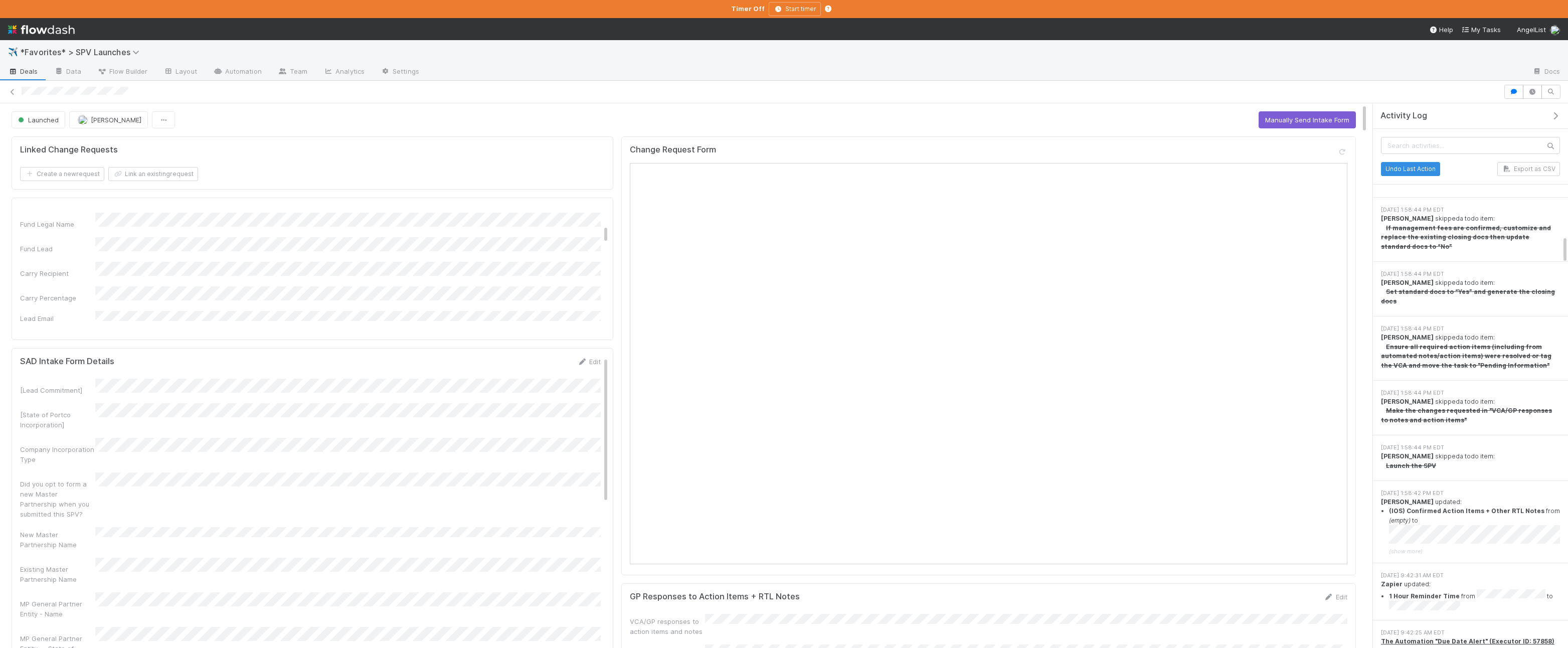
scroll to position [2482, 0]
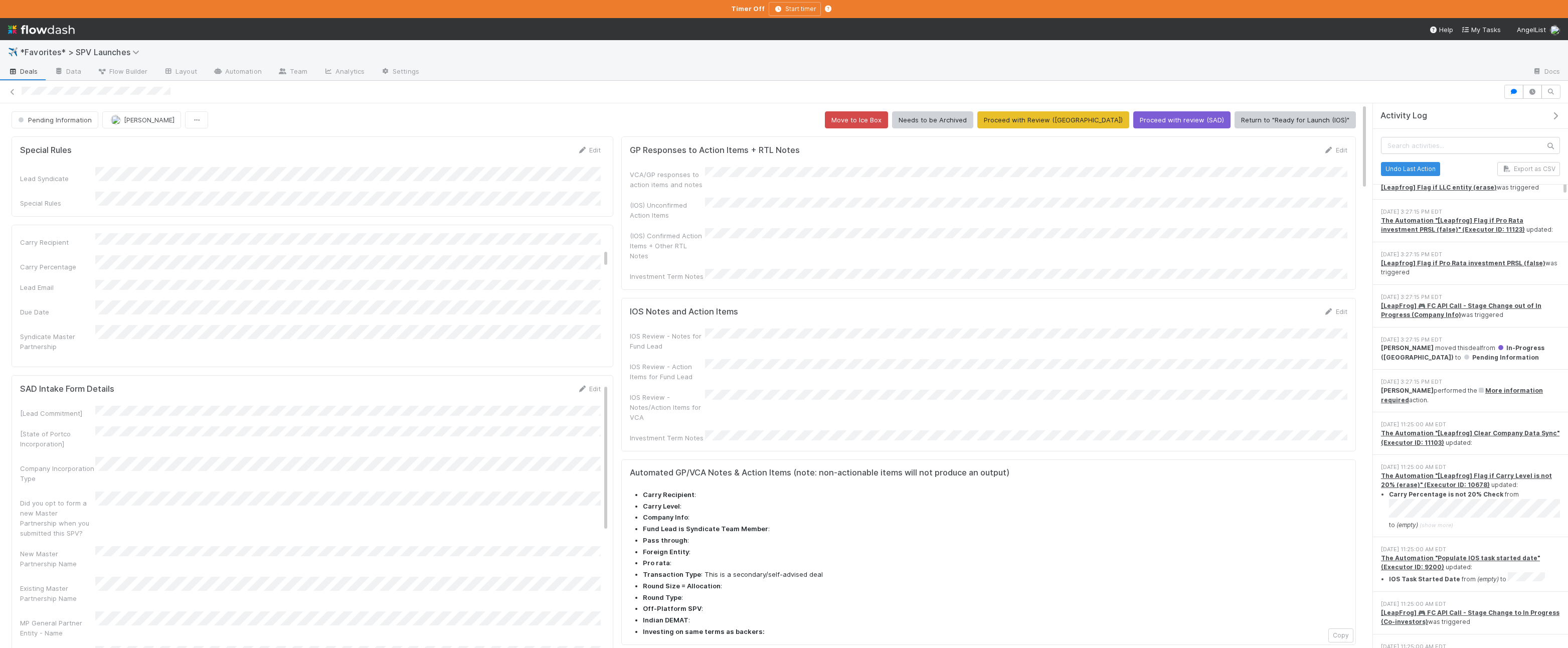
scroll to position [792, 0]
